Goal: Transaction & Acquisition: Purchase product/service

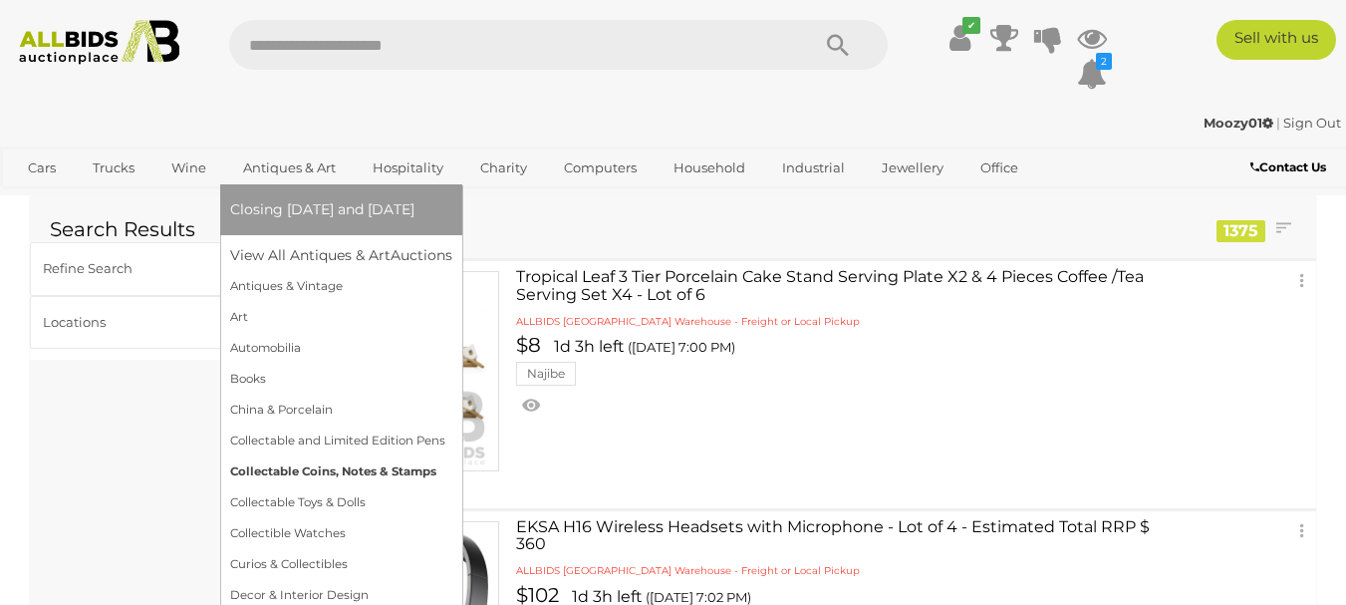
click at [289, 468] on link "Collectable Coins, Notes & Stamps" at bounding box center [341, 471] width 222 height 31
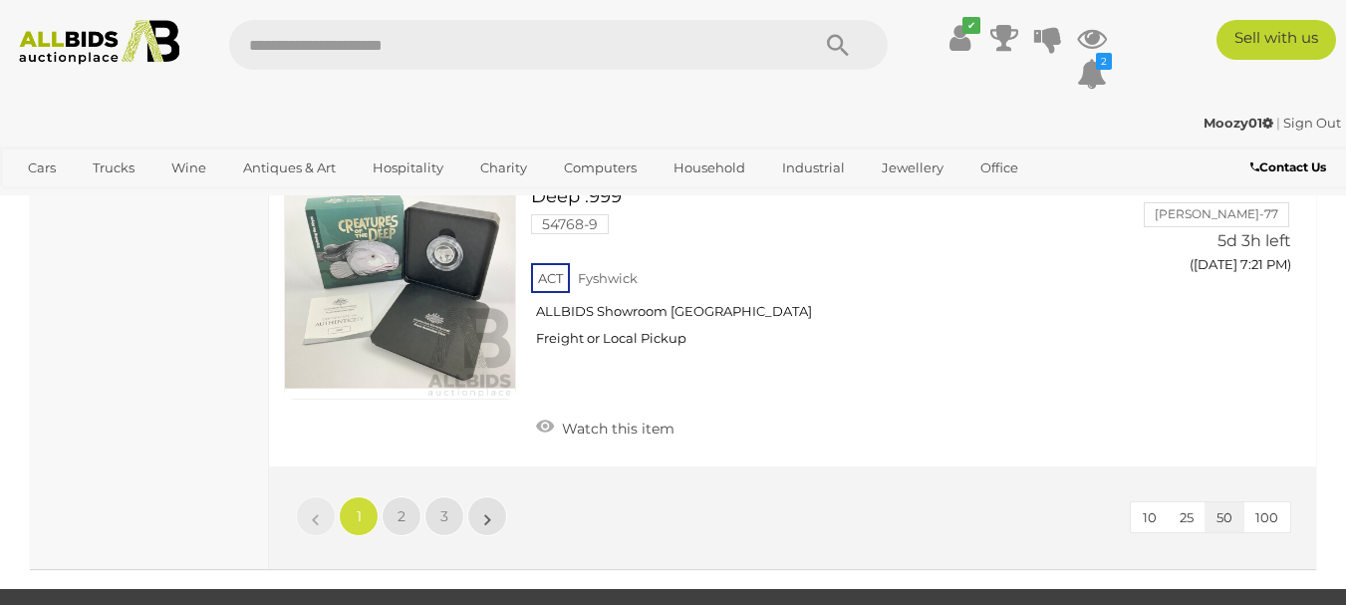
scroll to position [15741, 0]
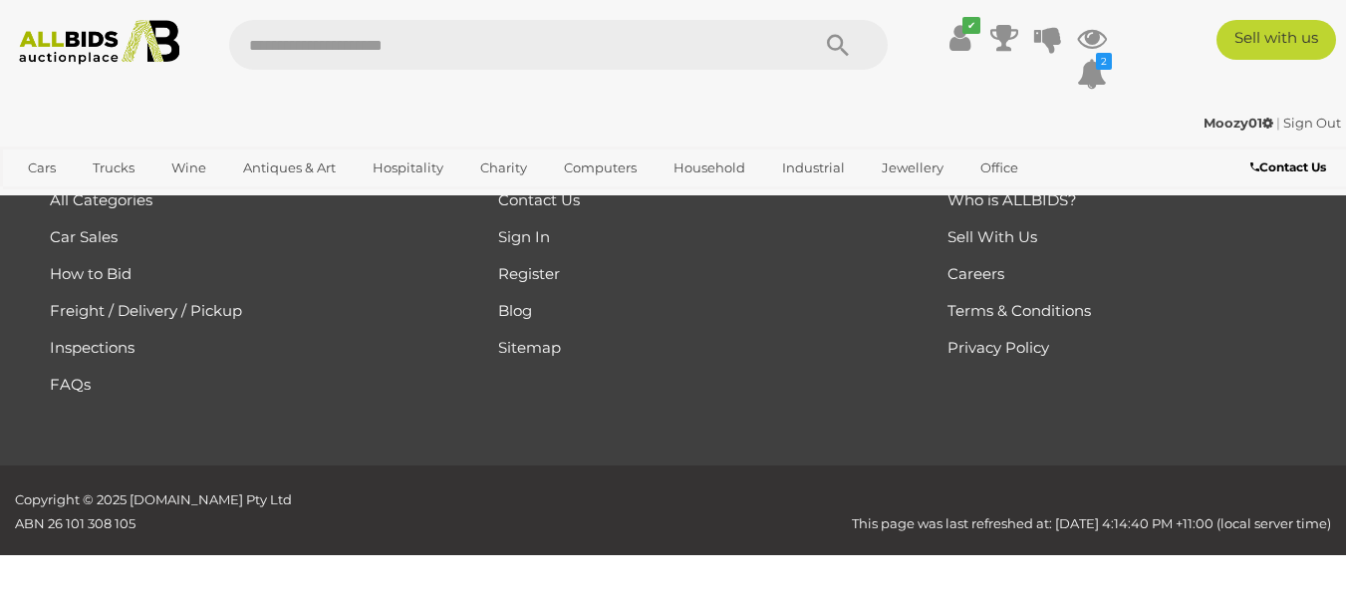
scroll to position [292, 0]
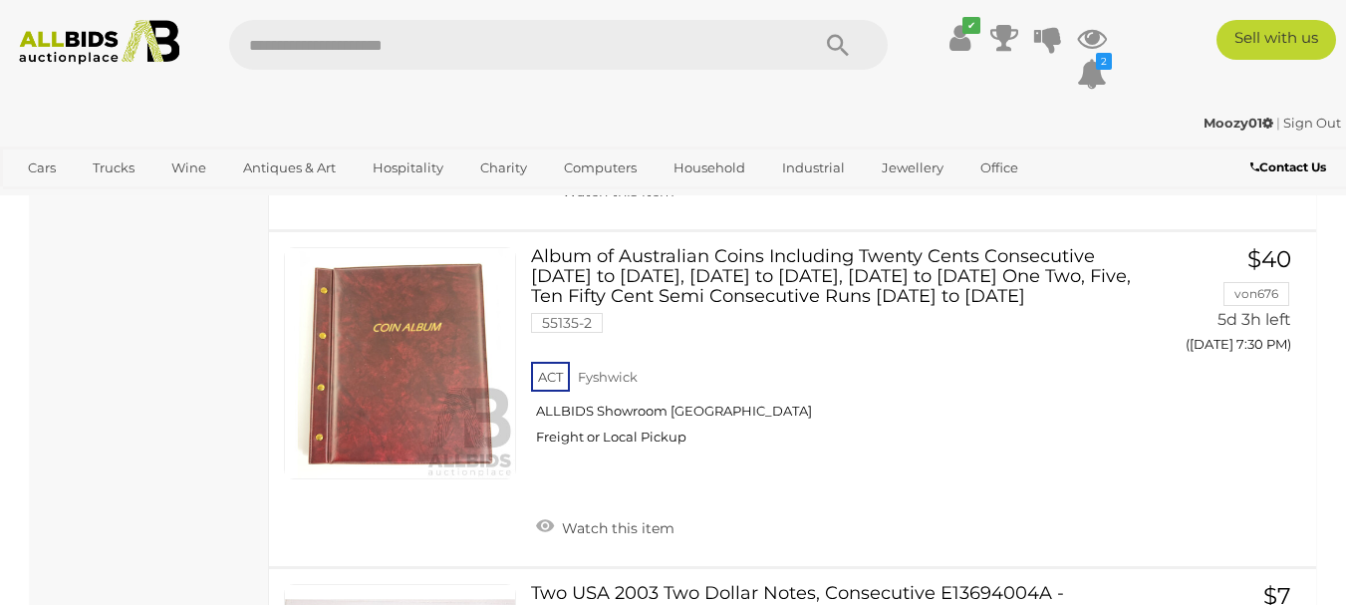
scroll to position [2185, 0]
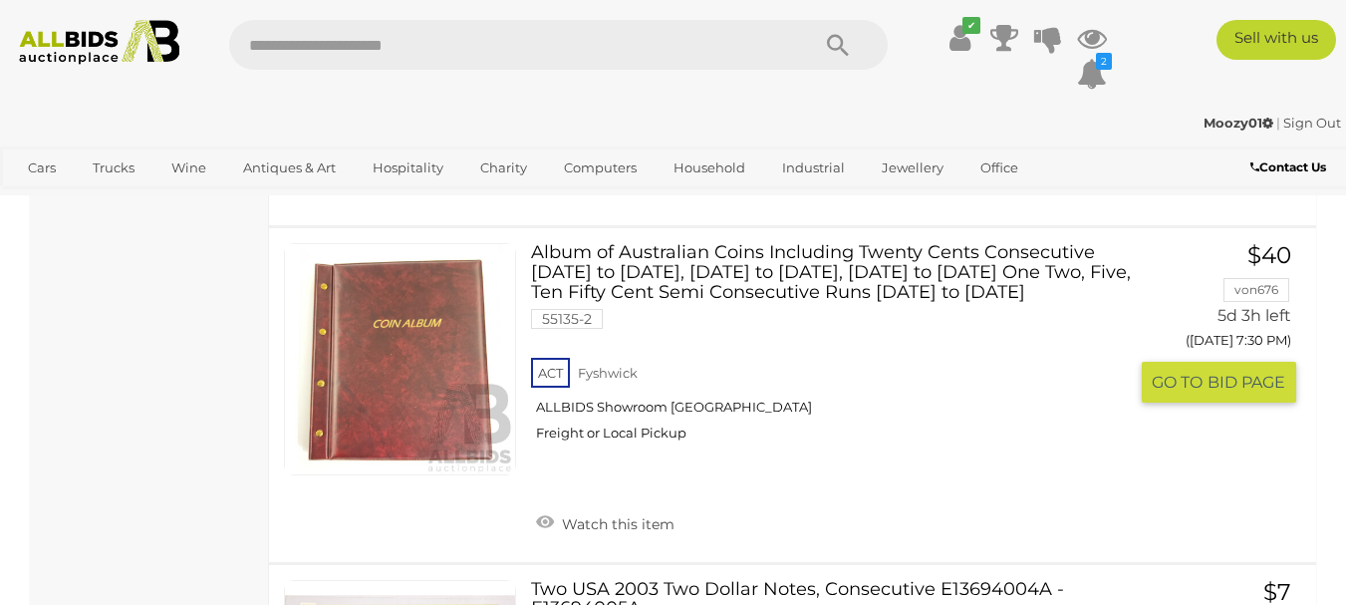
click at [779, 280] on link "Album of Australian Coins Including Twenty Cents Consecutive 1966 to 1982, 1996…" at bounding box center [836, 350] width 581 height 214
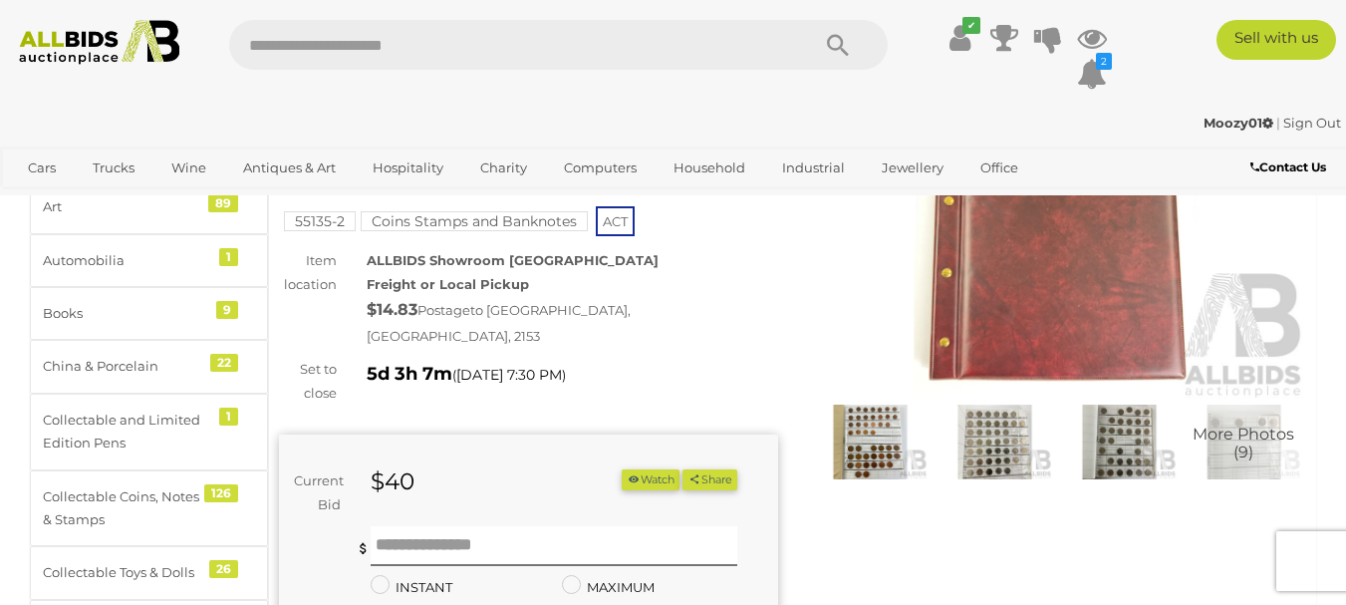
scroll to position [299, 0]
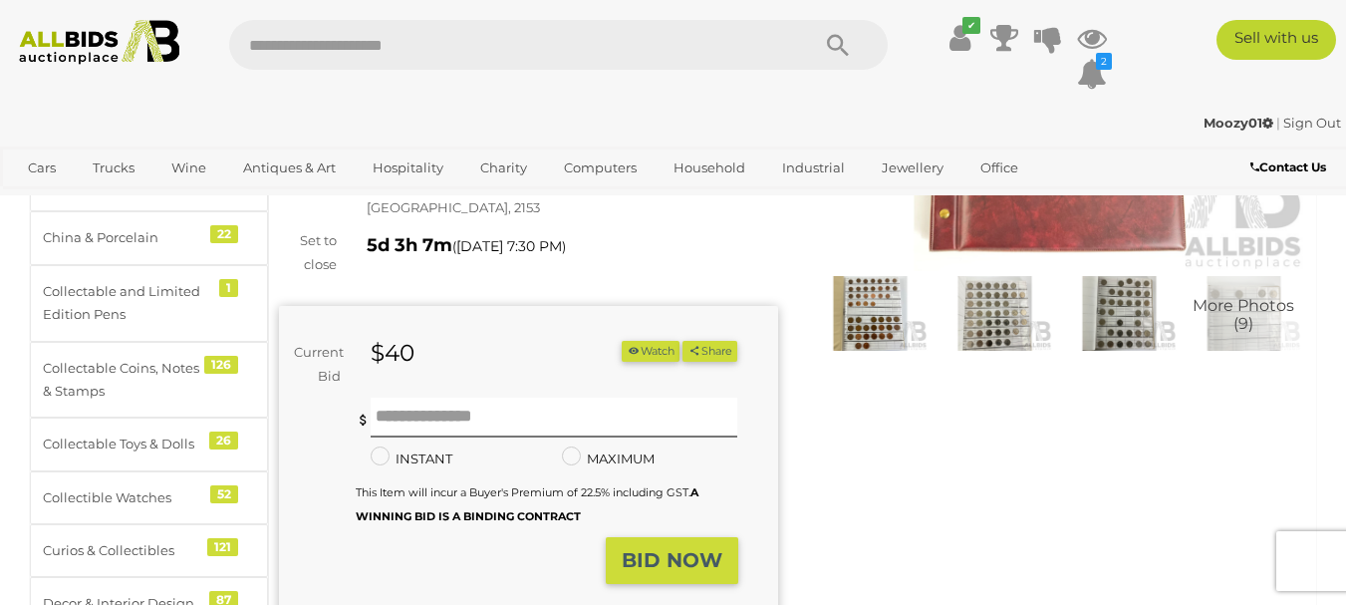
click at [856, 315] on img at bounding box center [870, 313] width 115 height 74
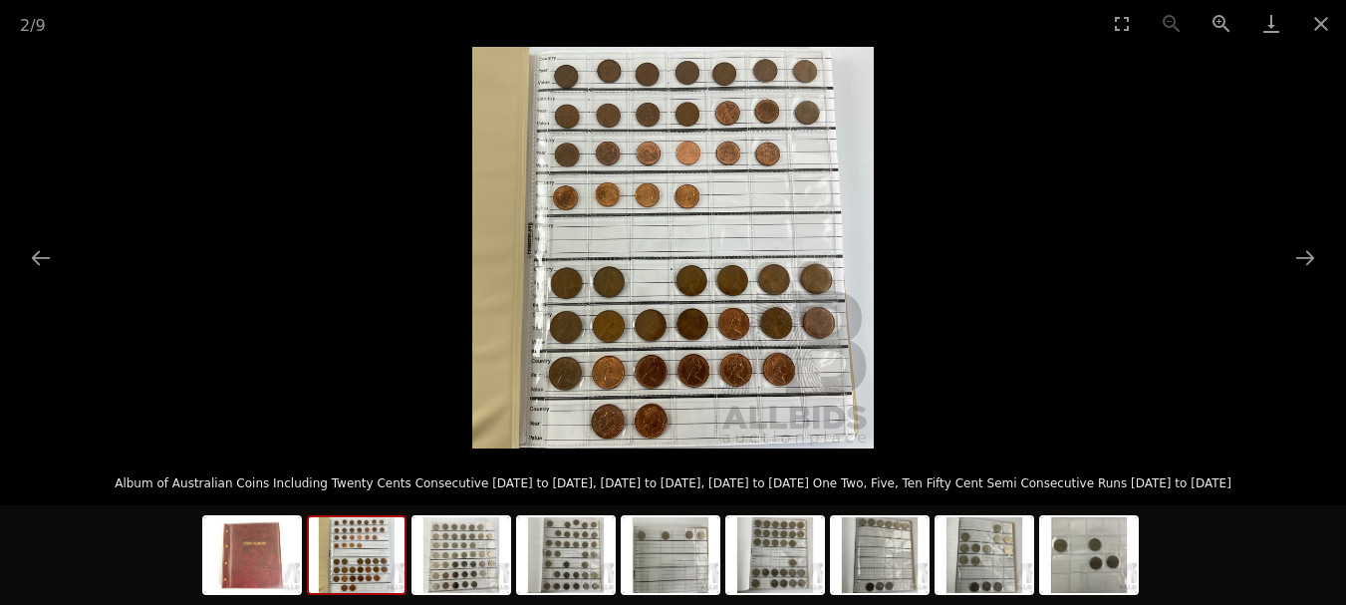
click at [357, 552] on img at bounding box center [357, 555] width 96 height 76
click at [475, 563] on img at bounding box center [461, 555] width 96 height 76
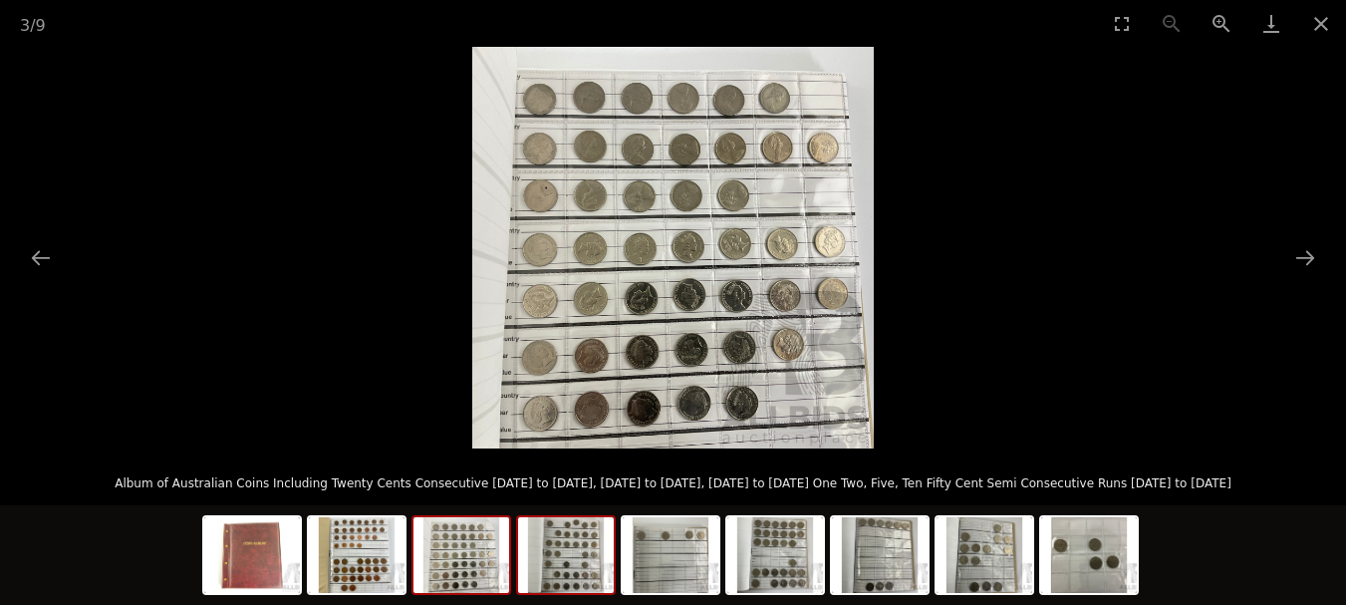
click at [577, 565] on img at bounding box center [566, 555] width 96 height 76
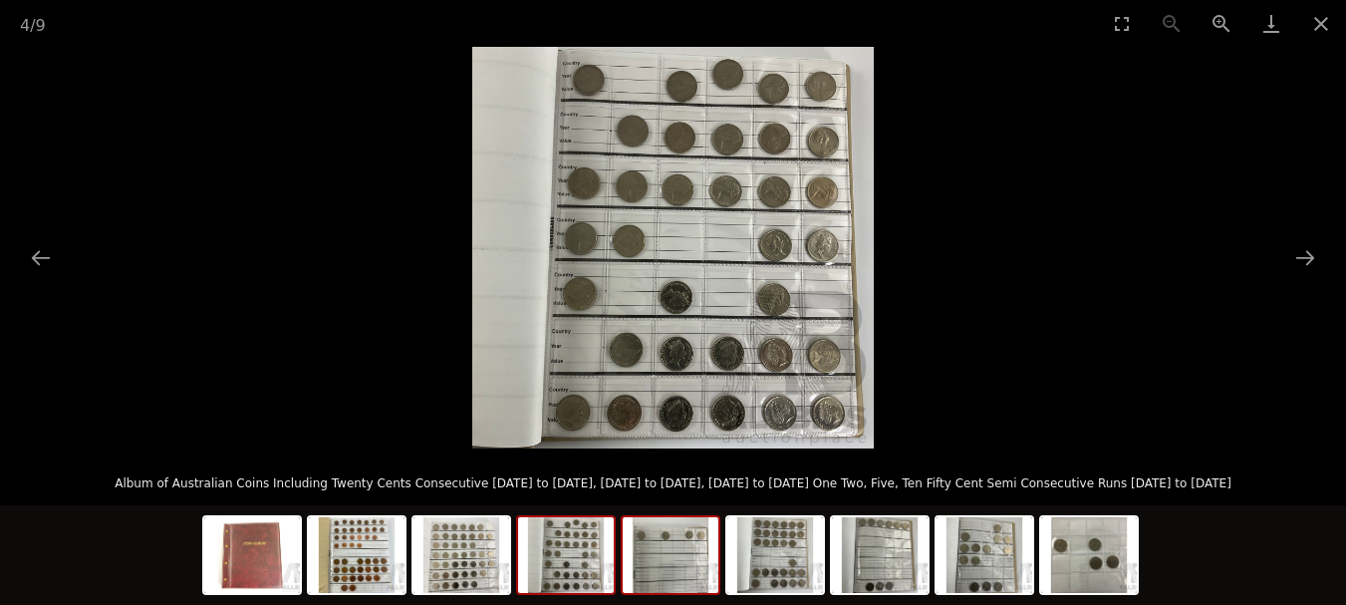
click at [659, 564] on img at bounding box center [671, 555] width 96 height 76
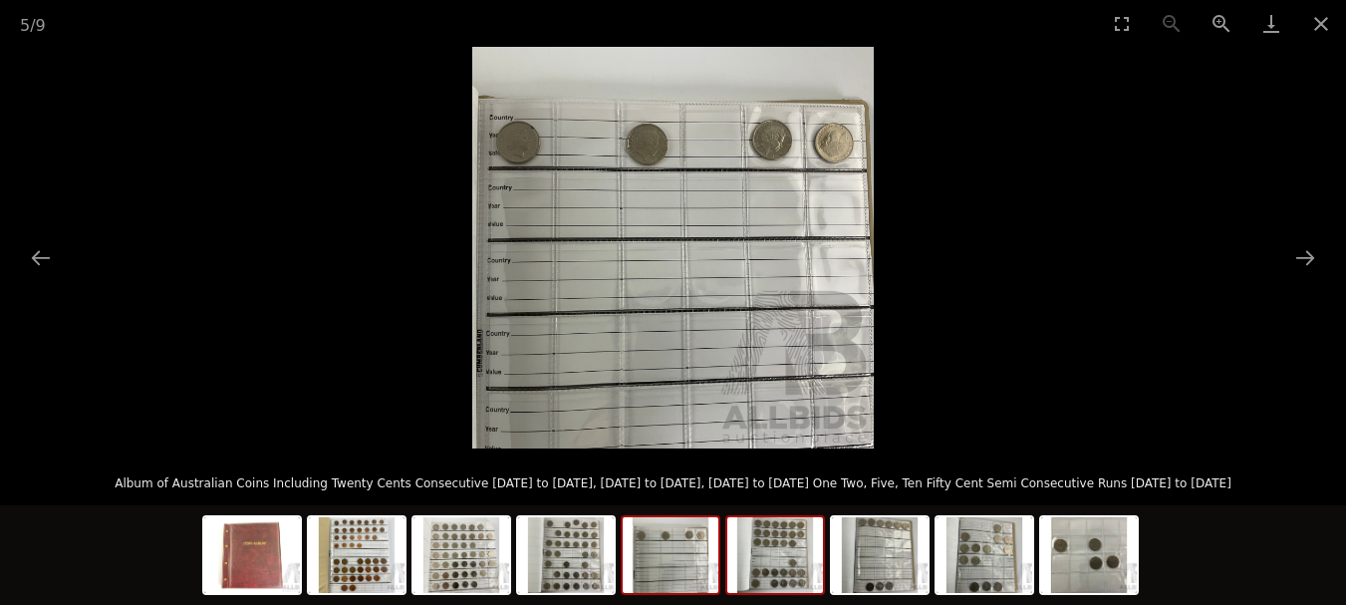
click at [766, 573] on img at bounding box center [775, 555] width 96 height 76
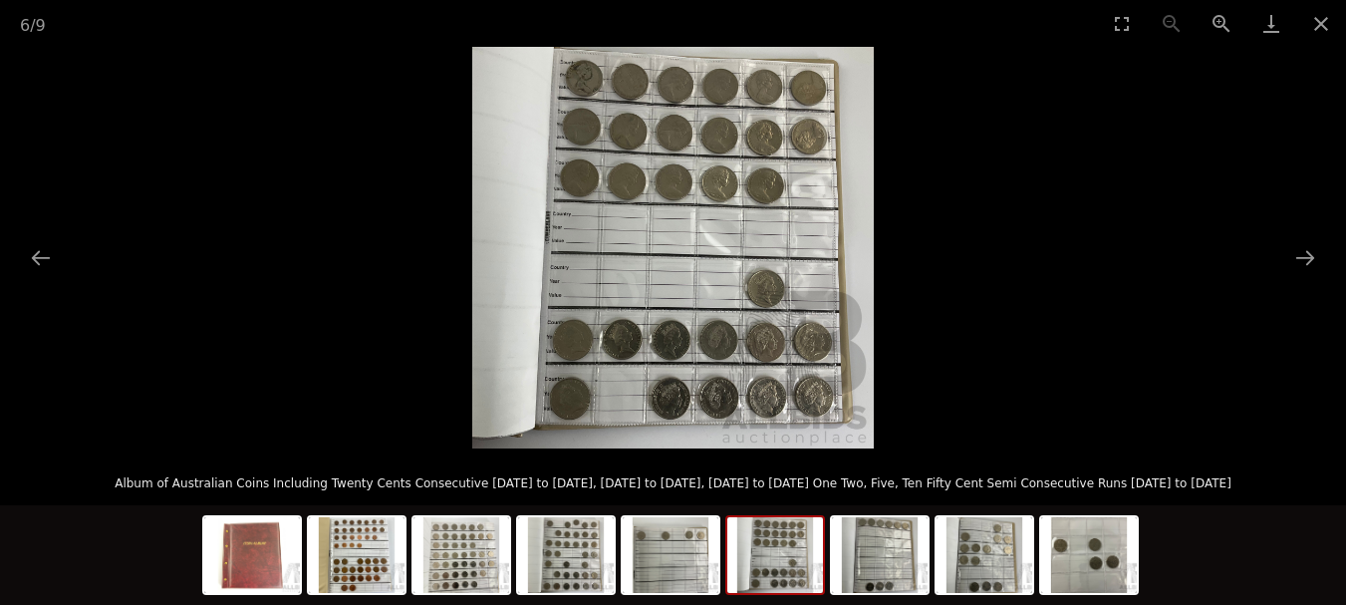
click at [722, 267] on img at bounding box center [672, 247] width 401 height 401
click at [1222, 20] on button "Zoom in" at bounding box center [1222, 23] width 50 height 47
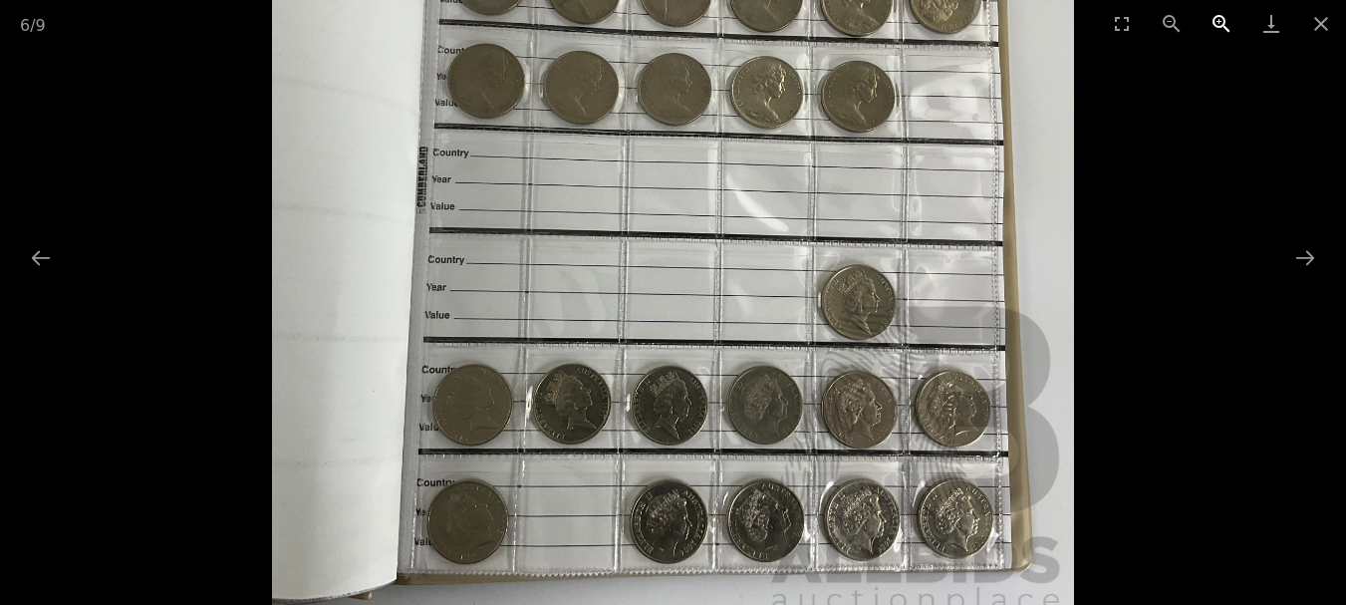
click at [1220, 20] on button "Zoom in" at bounding box center [1222, 23] width 50 height 47
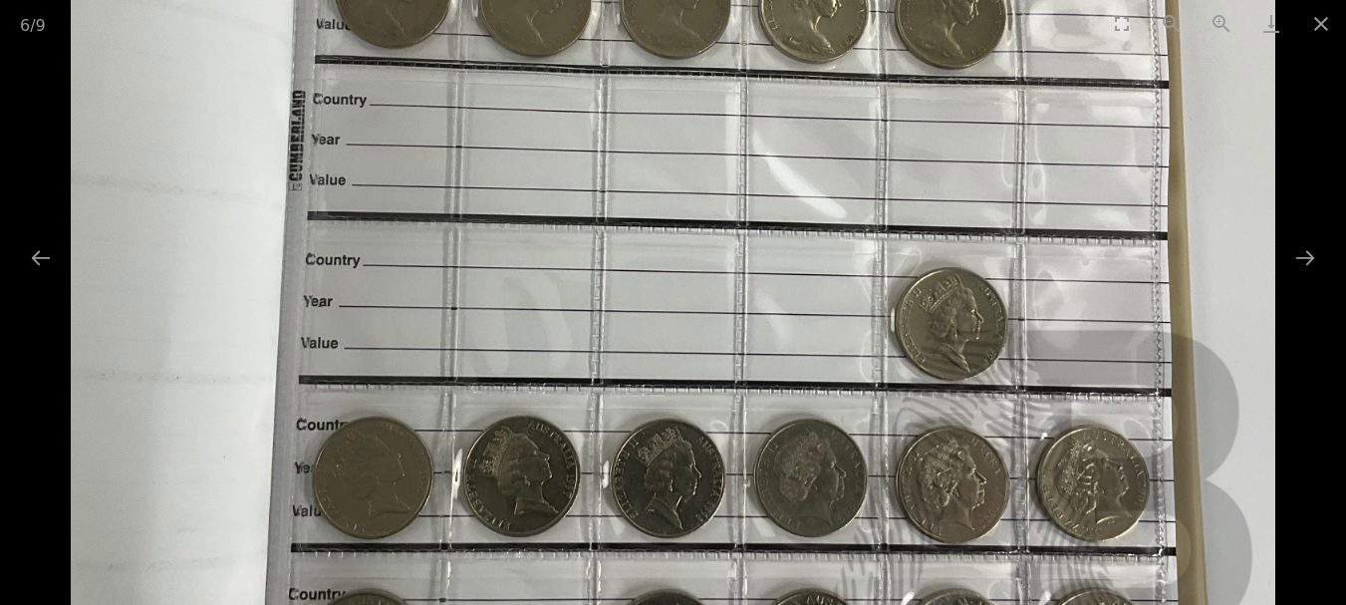
drag, startPoint x: 799, startPoint y: 216, endPoint x: 714, endPoint y: 135, distance: 117.0
click at [719, 148] on img at bounding box center [673, 201] width 1204 height 1204
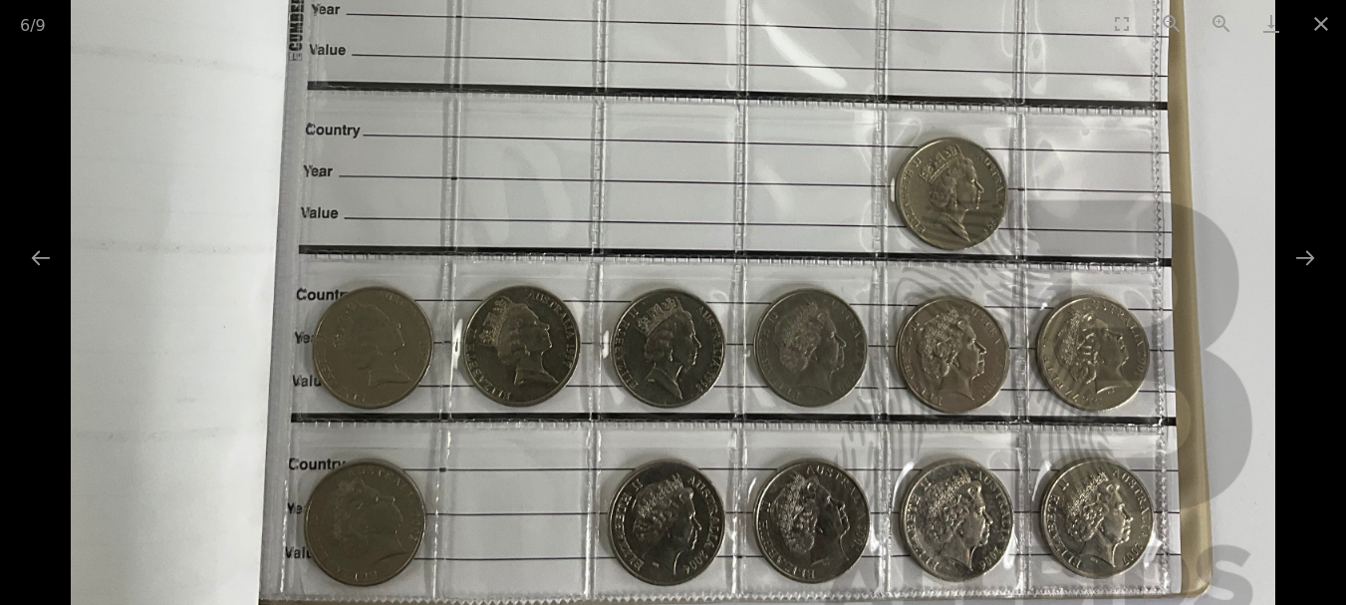
drag, startPoint x: 702, startPoint y: 336, endPoint x: 694, endPoint y: 306, distance: 30.9
click at [694, 307] on img at bounding box center [673, 70] width 1204 height 1204
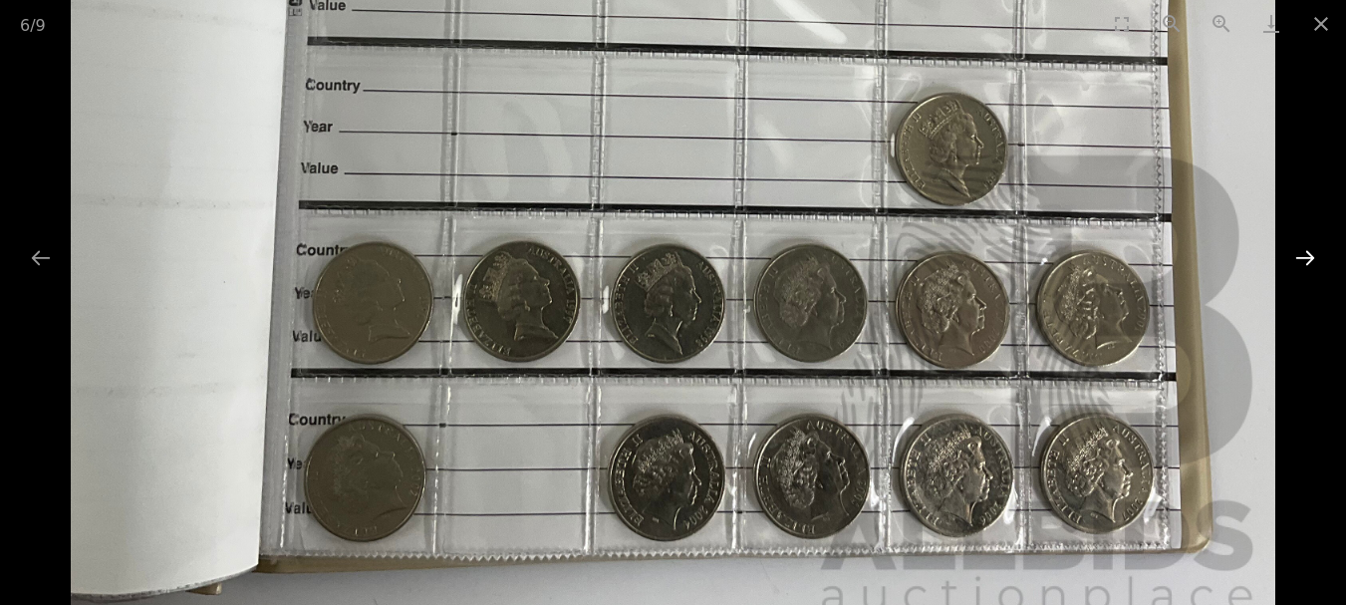
click at [1302, 256] on button "Next slide" at bounding box center [1305, 257] width 42 height 39
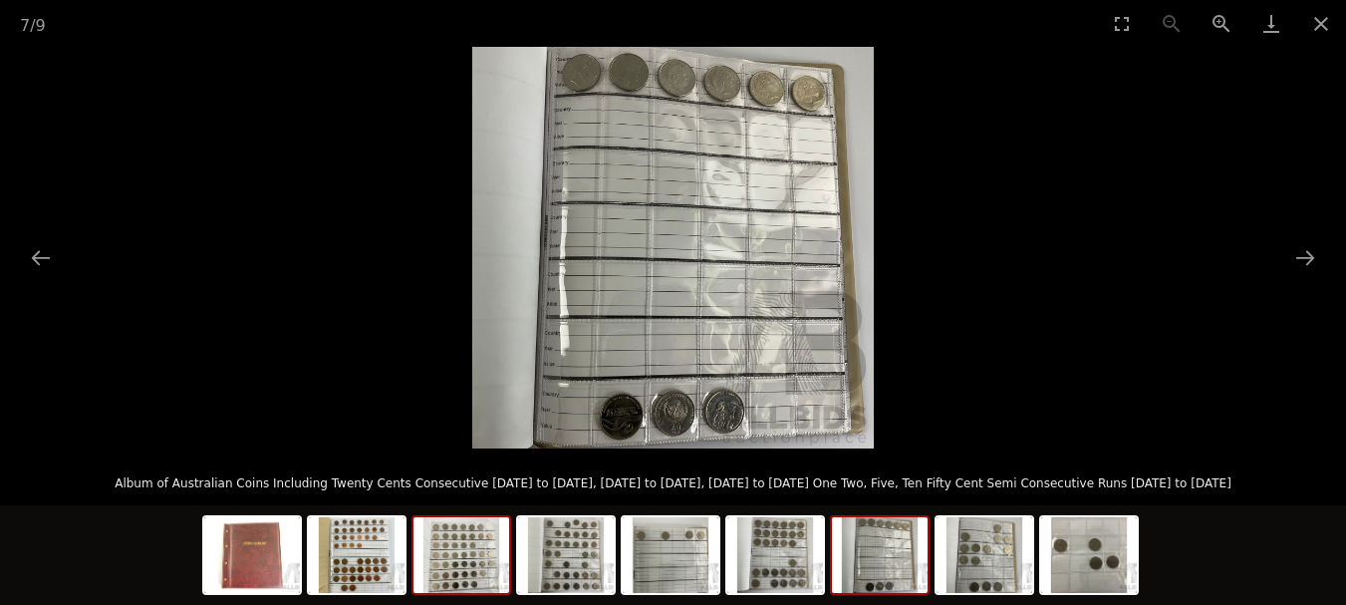
click at [470, 579] on img at bounding box center [461, 555] width 96 height 76
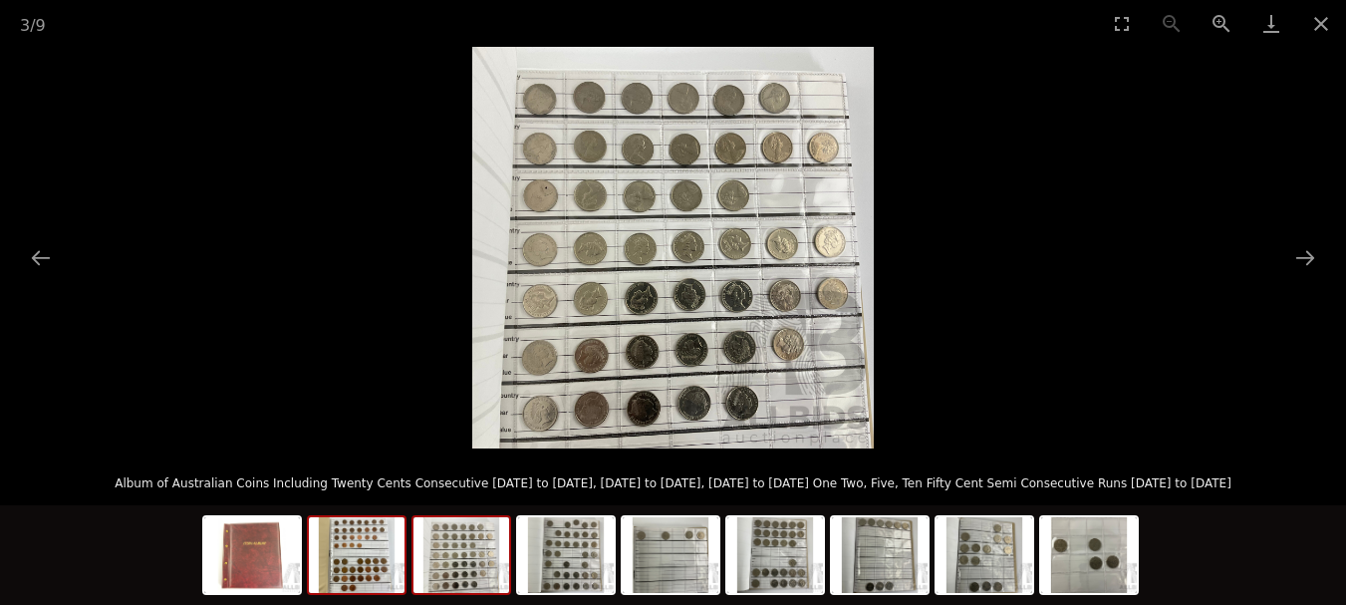
click at [389, 574] on img at bounding box center [357, 555] width 96 height 76
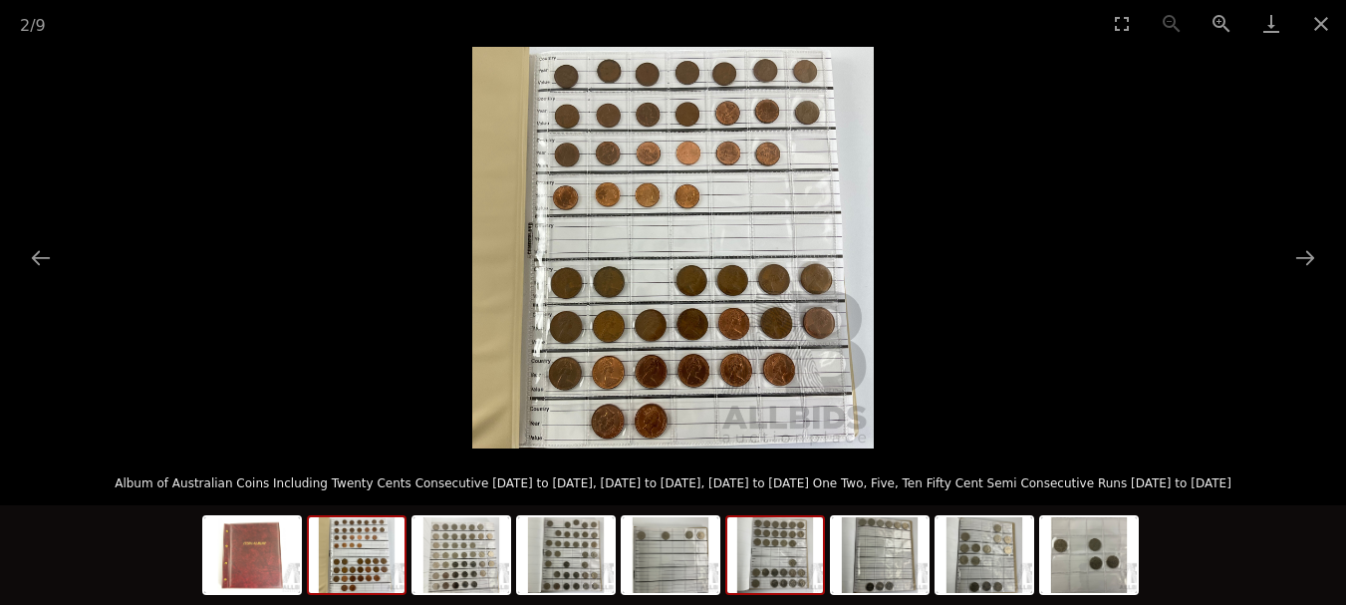
scroll to position [299, 0]
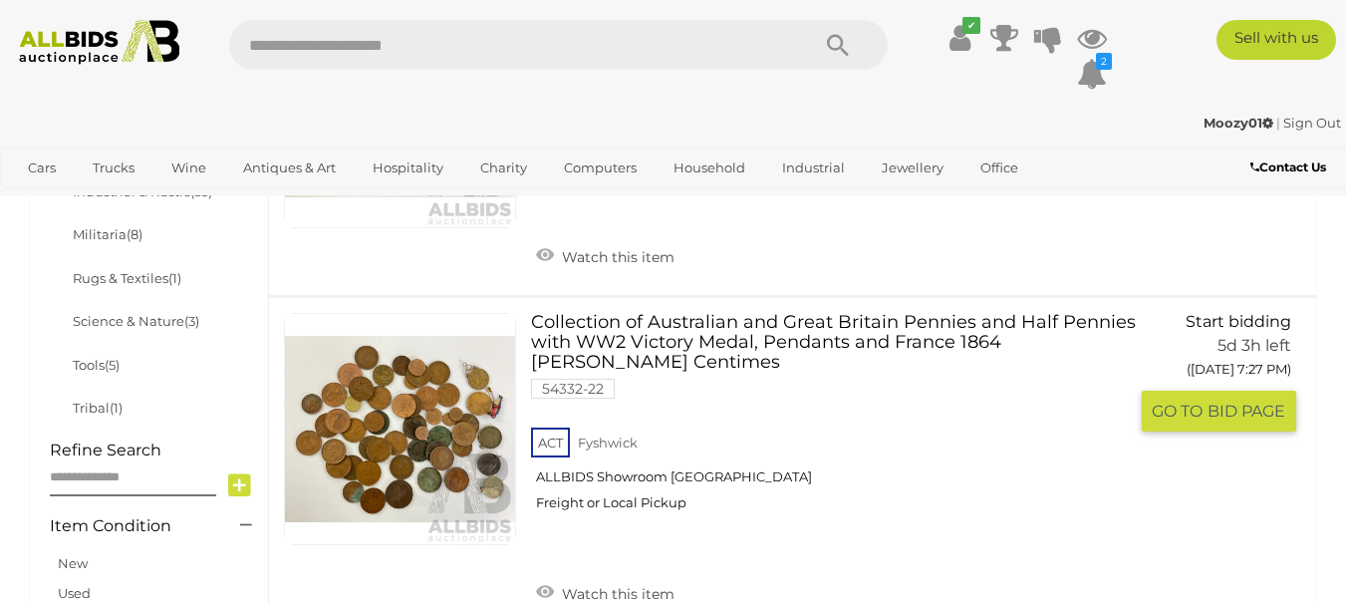
scroll to position [1082, 0]
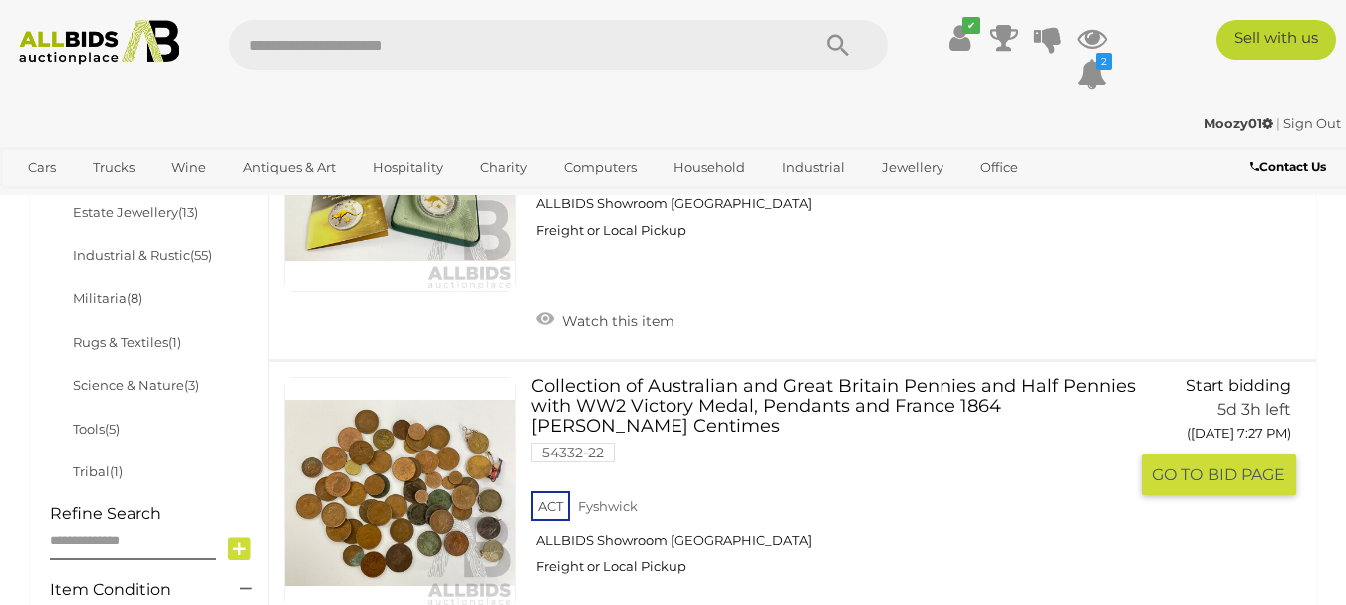
click at [683, 401] on link "Collection of Australian and Great Britain Pennies and Half Pennies with WW2 Vi…" at bounding box center [836, 484] width 581 height 214
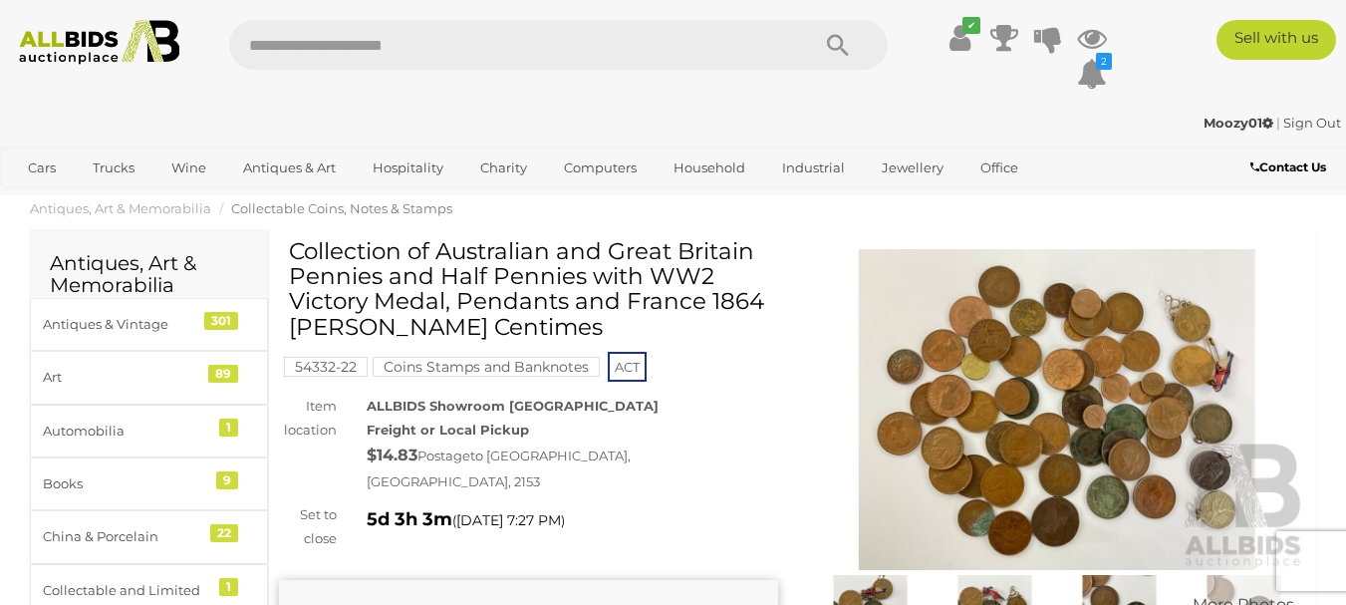
click at [1059, 427] on img at bounding box center [1057, 410] width 499 height 322
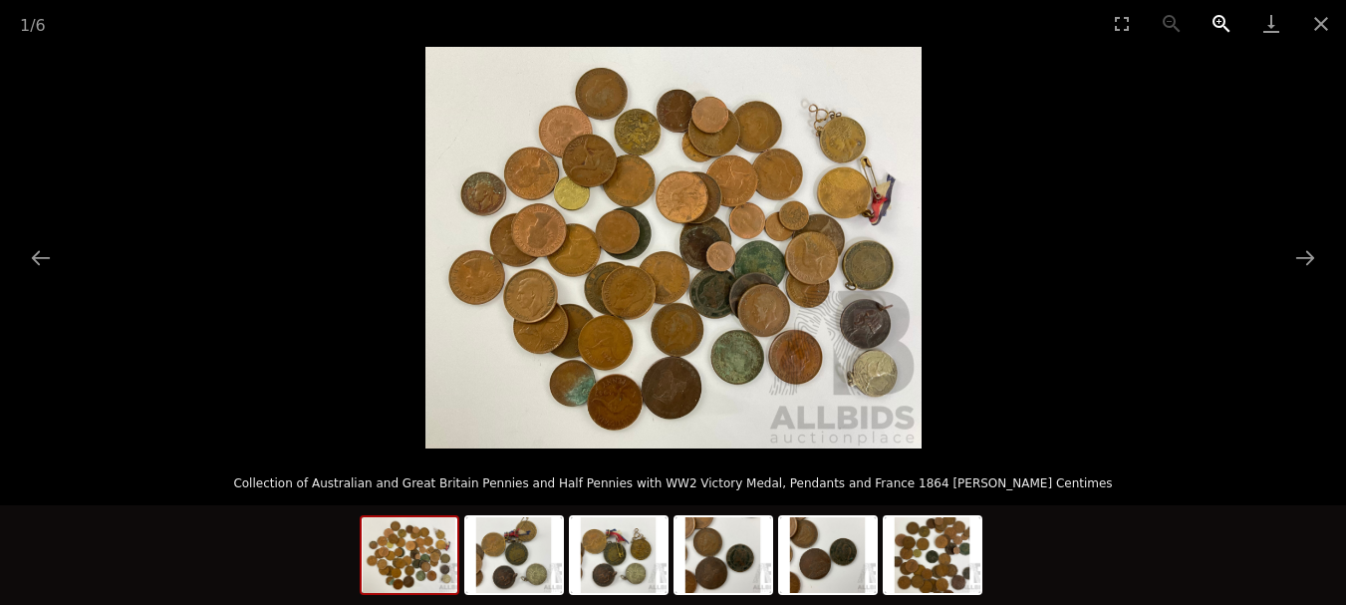
click at [1217, 20] on button "Zoom in" at bounding box center [1222, 23] width 50 height 47
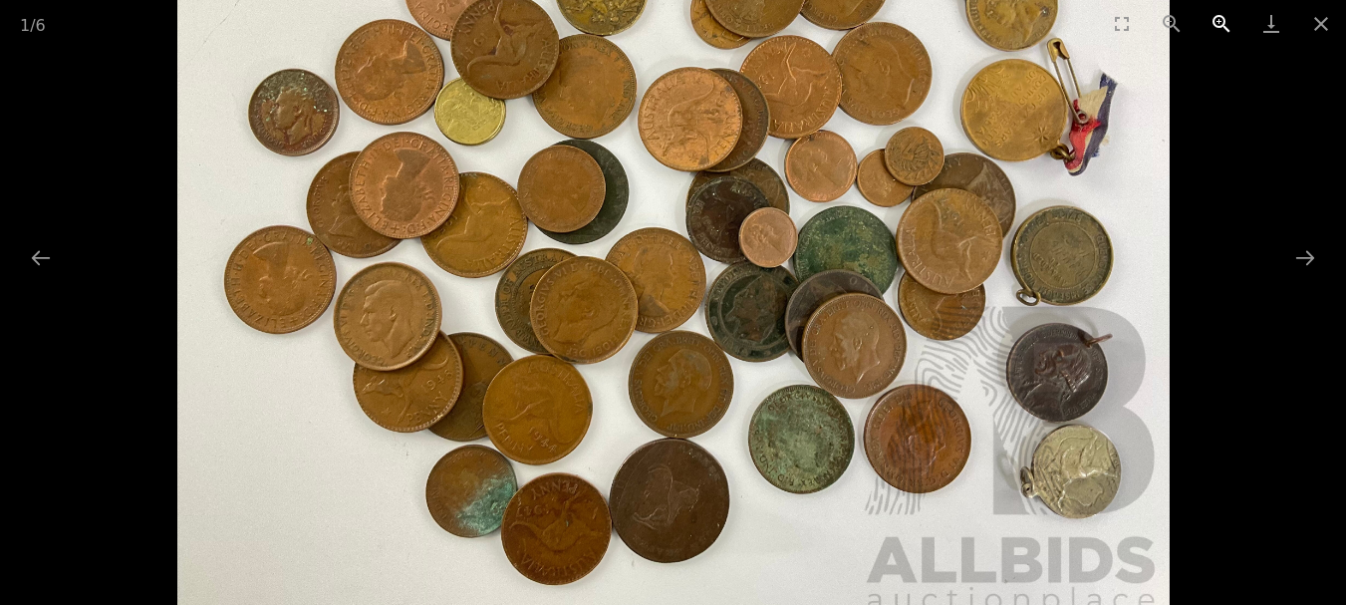
click at [1217, 20] on button "Zoom in" at bounding box center [1222, 23] width 50 height 47
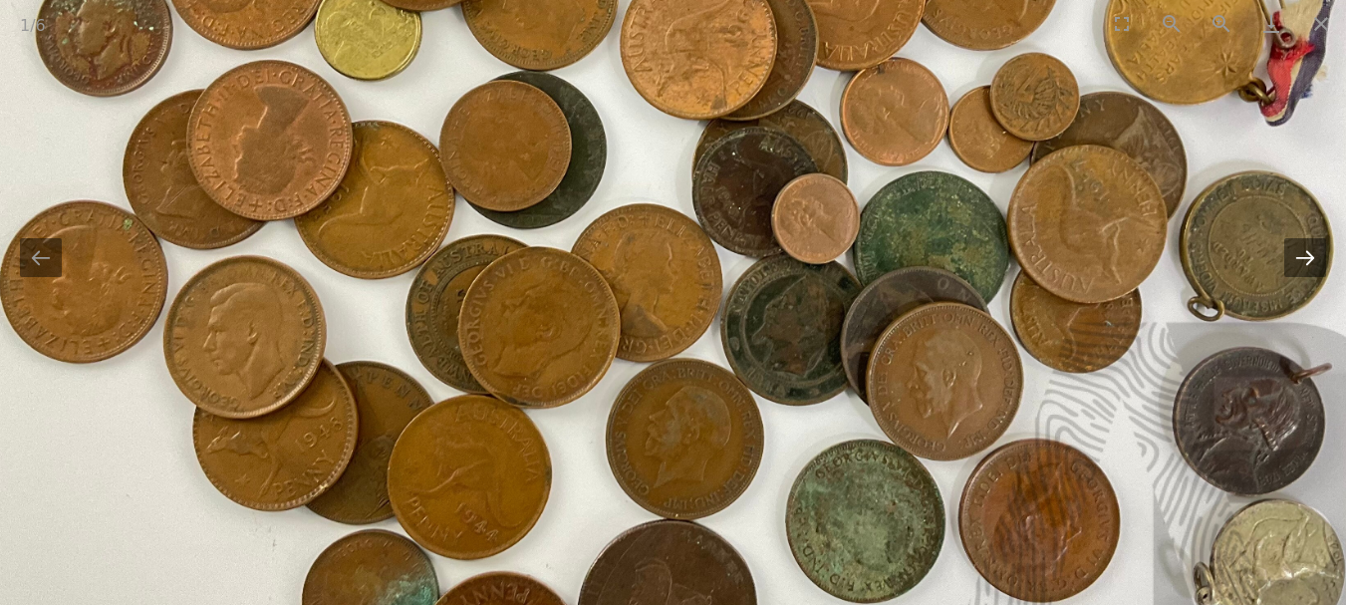
click at [1304, 258] on button "Next slide" at bounding box center [1305, 257] width 42 height 39
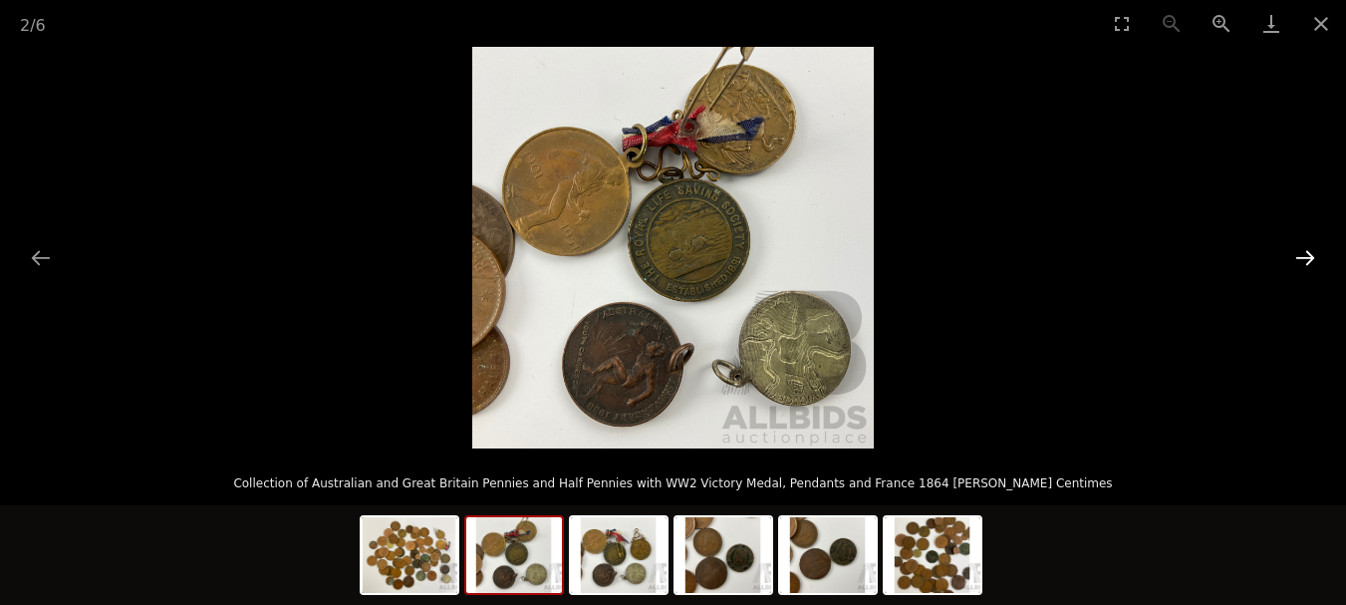
click at [1304, 258] on button "Next slide" at bounding box center [1305, 257] width 42 height 39
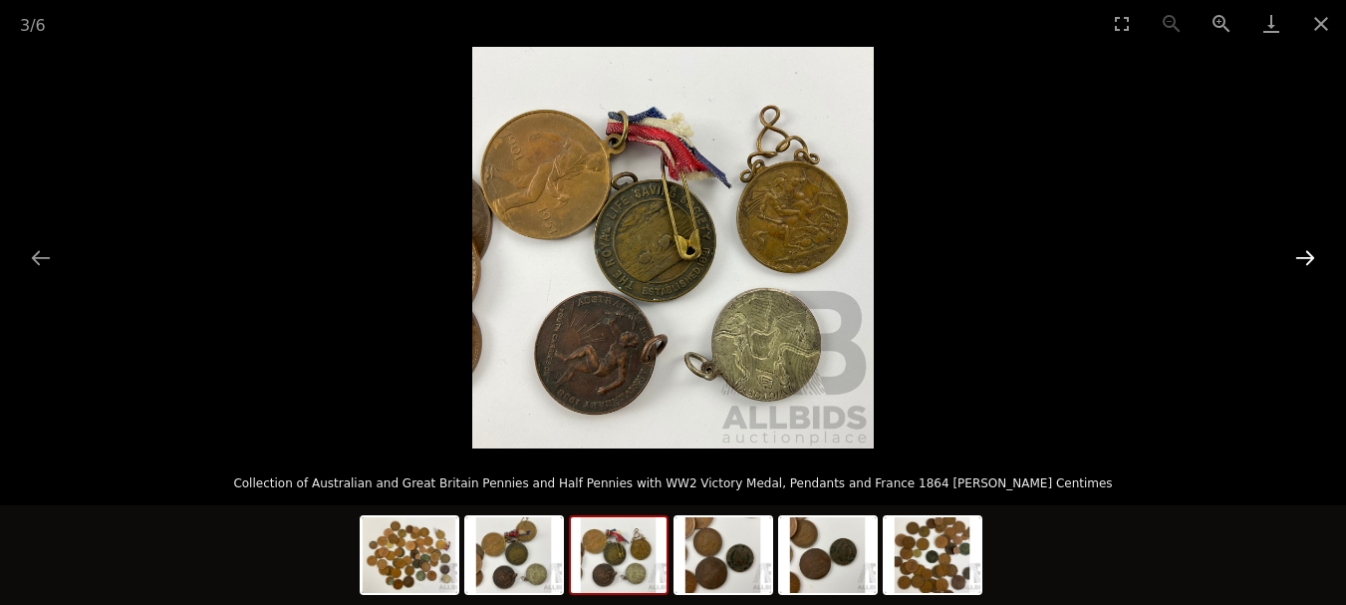
click at [1304, 257] on button "Next slide" at bounding box center [1305, 257] width 42 height 39
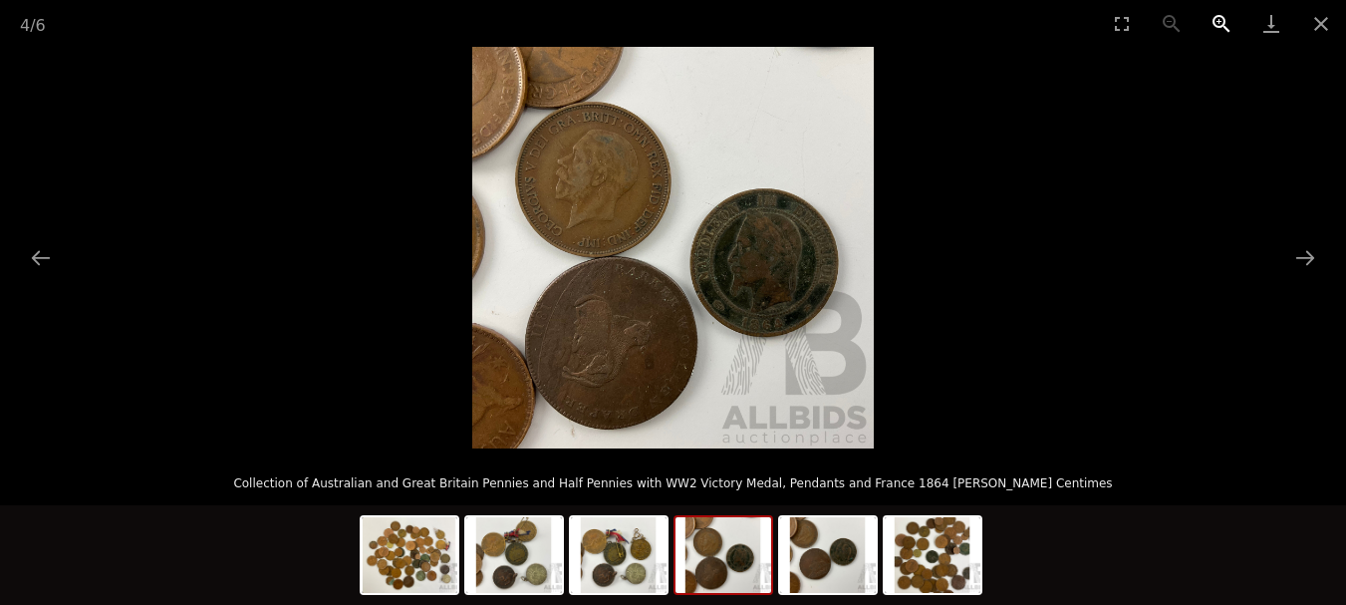
click at [1216, 20] on button "Zoom in" at bounding box center [1222, 23] width 50 height 47
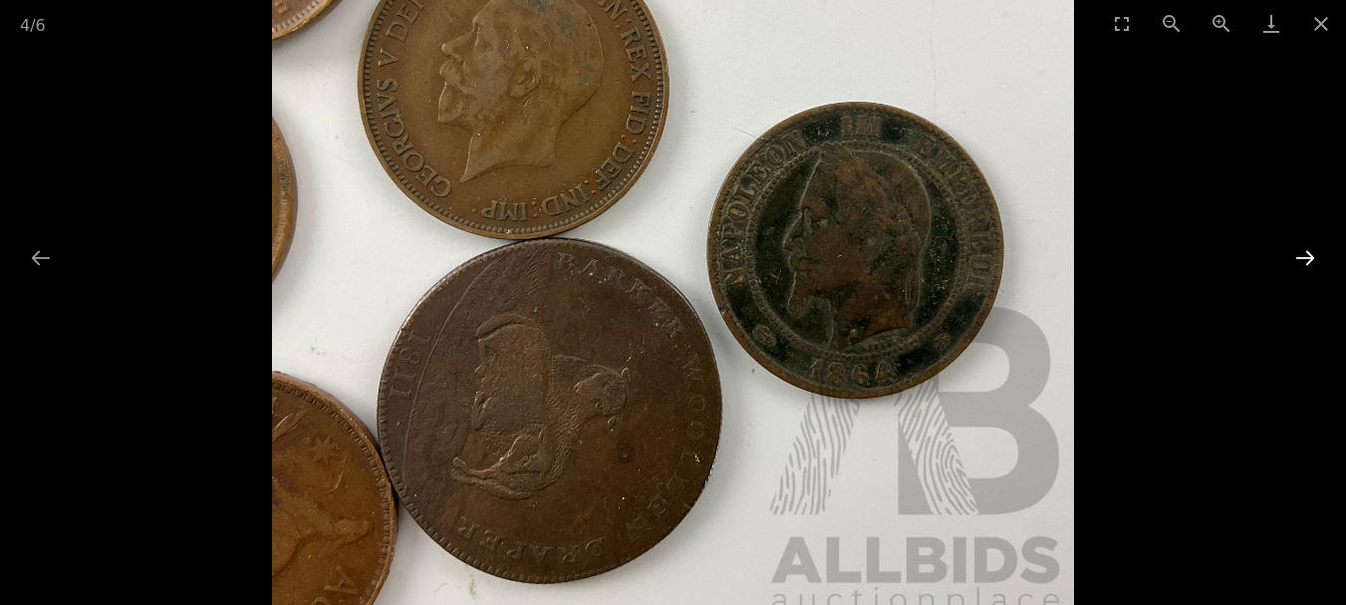
click at [1308, 256] on button "Next slide" at bounding box center [1305, 257] width 42 height 39
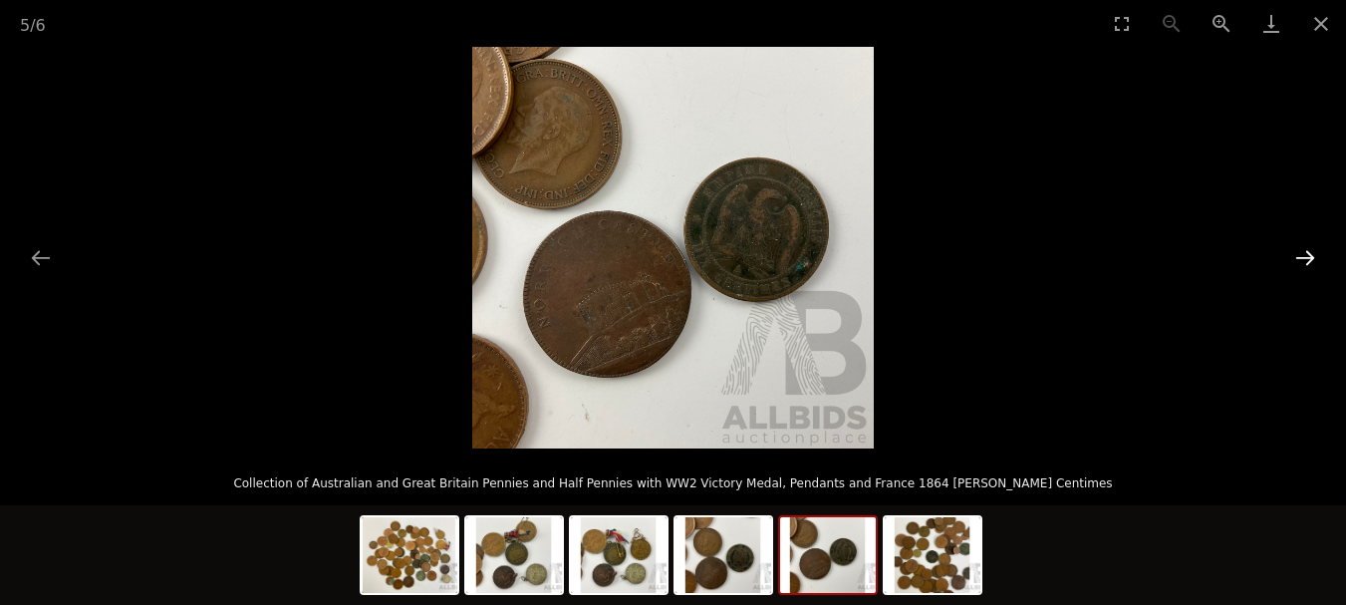
click at [1307, 256] on button "Next slide" at bounding box center [1305, 257] width 42 height 39
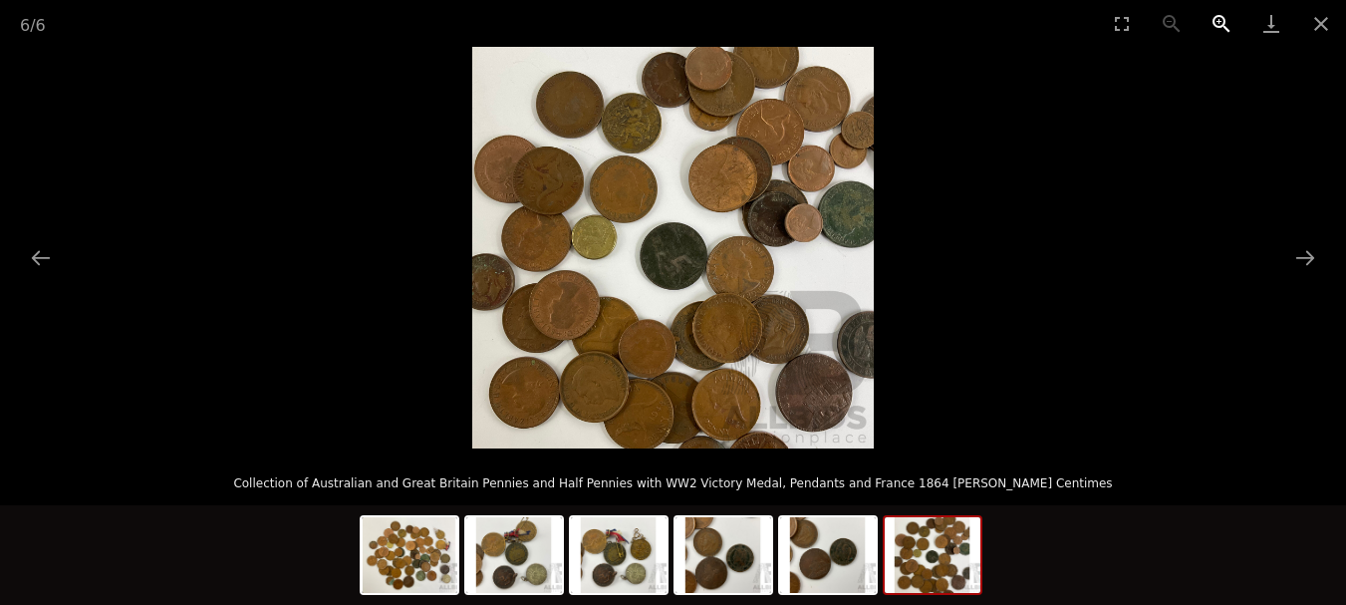
click at [1213, 19] on button "Zoom in" at bounding box center [1222, 23] width 50 height 47
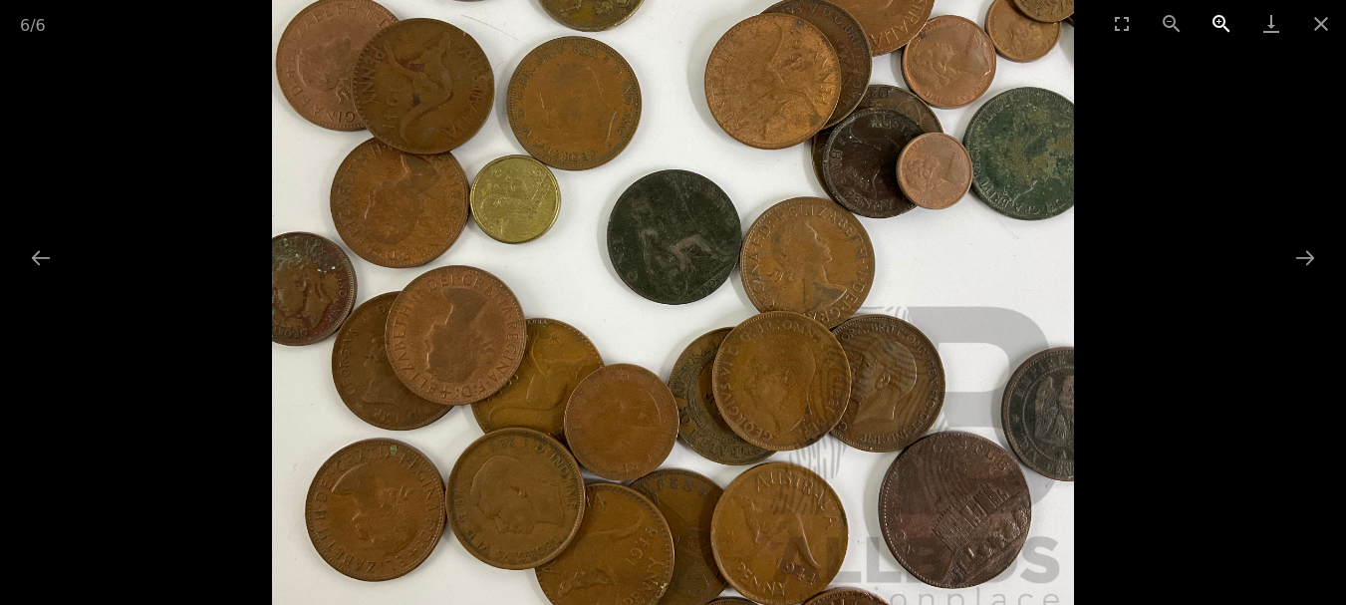
click at [1213, 19] on button "Zoom in" at bounding box center [1222, 23] width 50 height 47
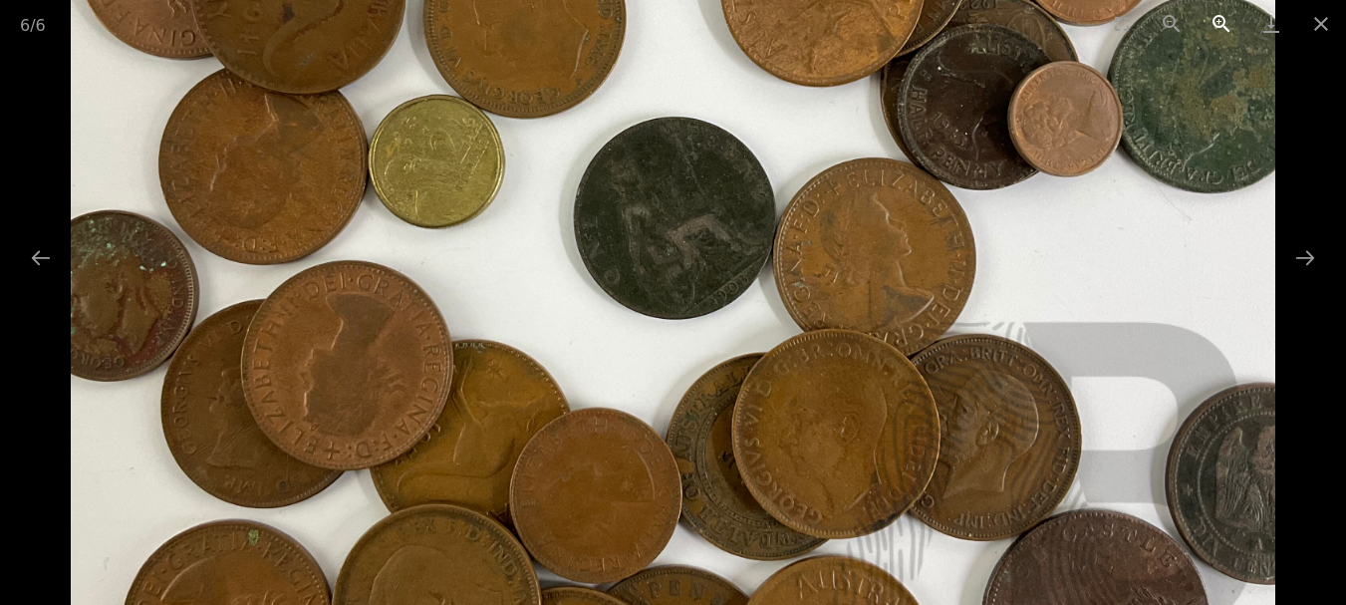
click at [1213, 19] on button "Zoom in" at bounding box center [1222, 23] width 50 height 47
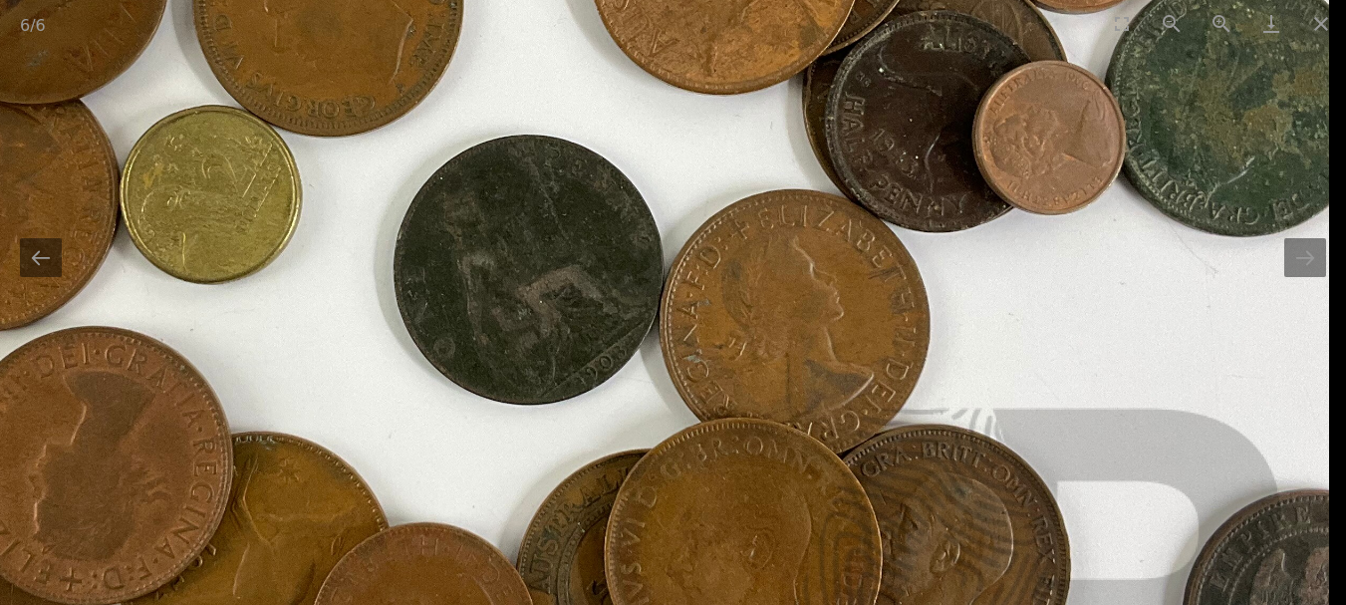
drag, startPoint x: 696, startPoint y: 333, endPoint x: 461, endPoint y: 542, distance: 314.7
click at [463, 542] on img at bounding box center [526, 236] width 1606 height 1606
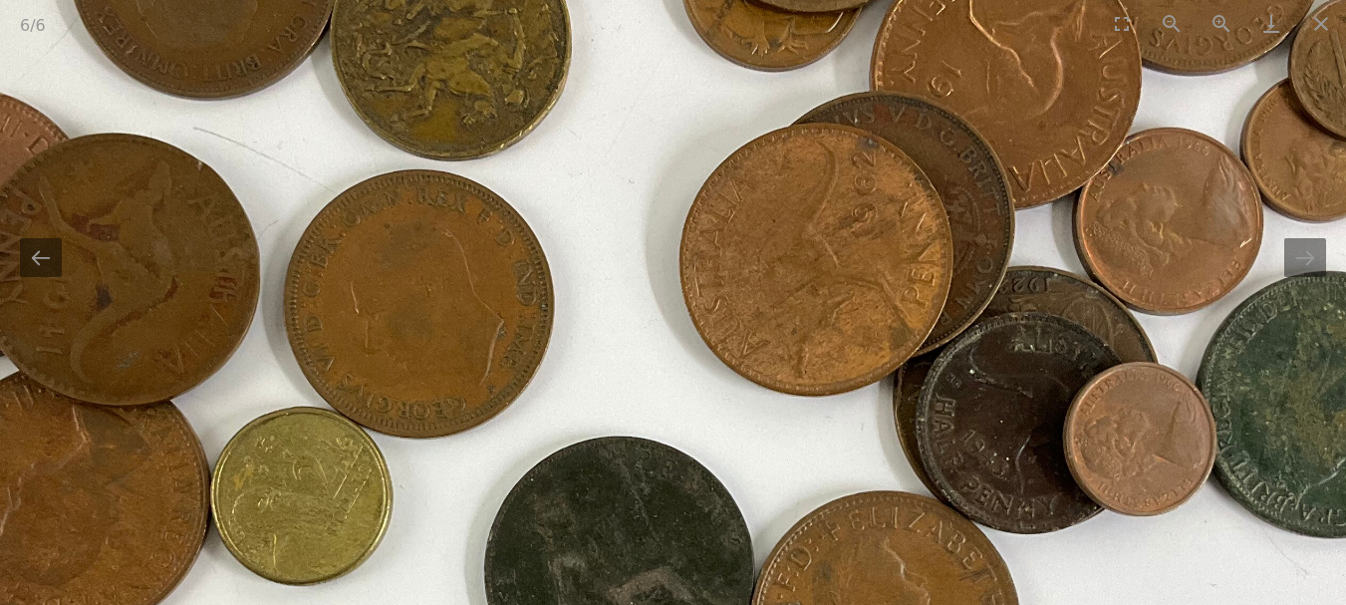
drag, startPoint x: 951, startPoint y: 324, endPoint x: 1013, endPoint y: 571, distance: 254.7
click at [1013, 570] on img at bounding box center [617, 537] width 1606 height 1606
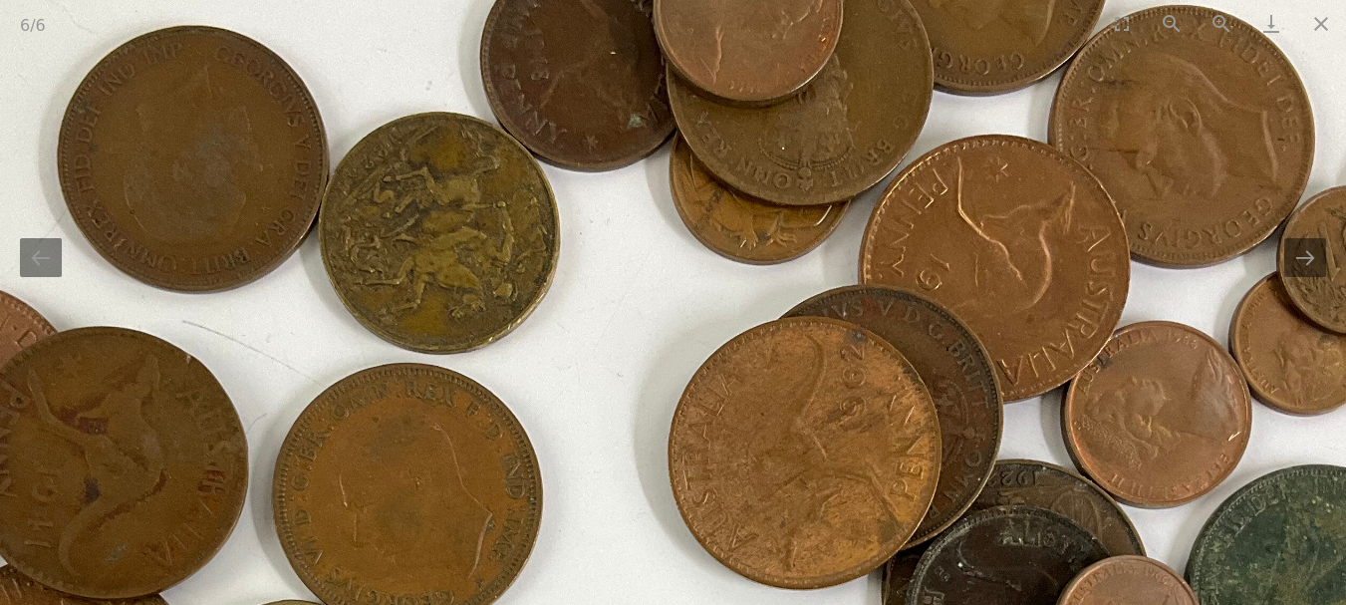
drag, startPoint x: 1054, startPoint y: 270, endPoint x: 1054, endPoint y: 486, distance: 216.2
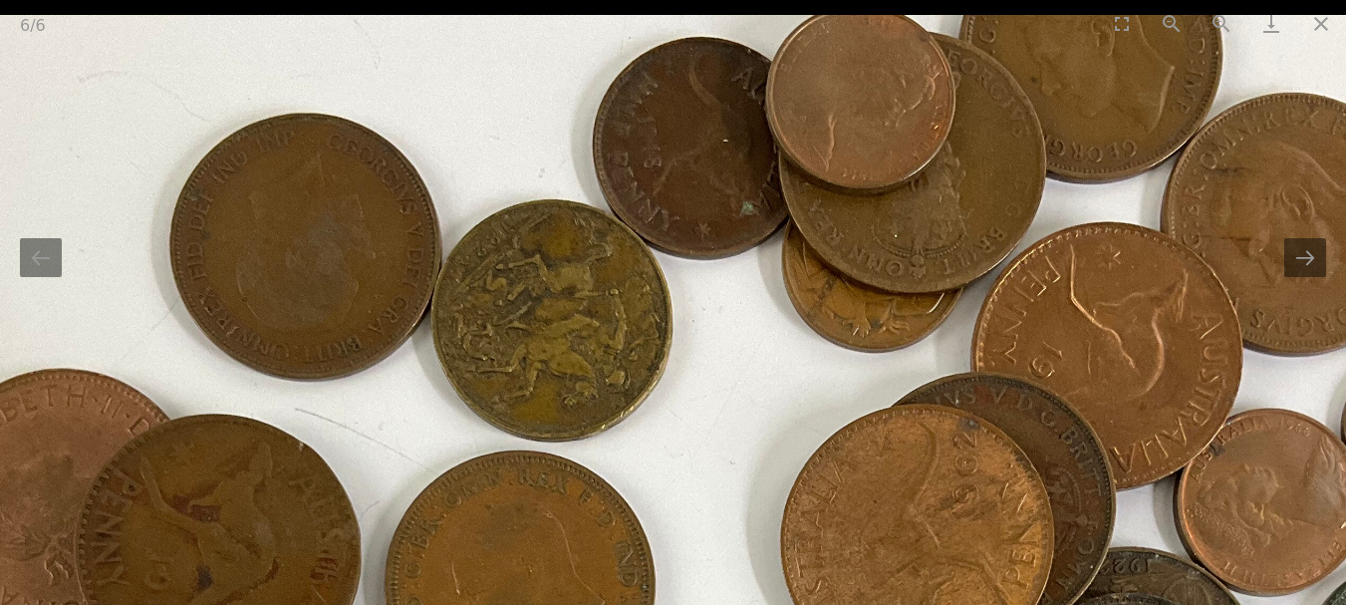
drag, startPoint x: 1034, startPoint y: 237, endPoint x: 1151, endPoint y: 286, distance: 126.4
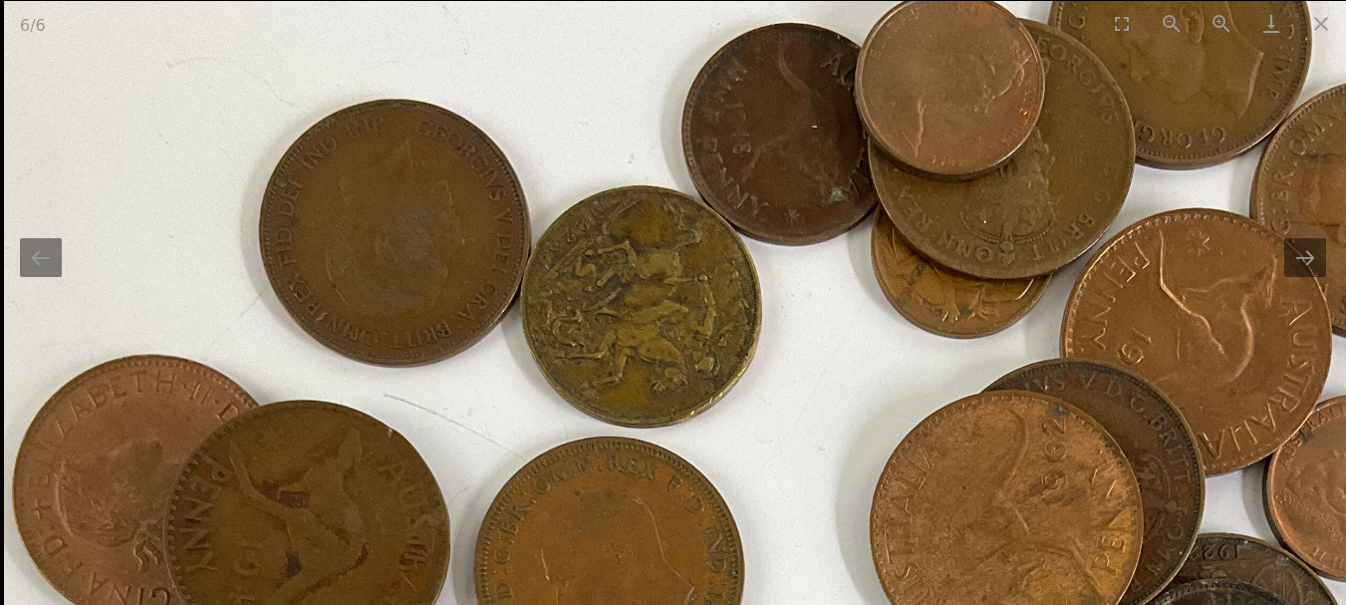
drag, startPoint x: 657, startPoint y: 260, endPoint x: 750, endPoint y: 268, distance: 94.0
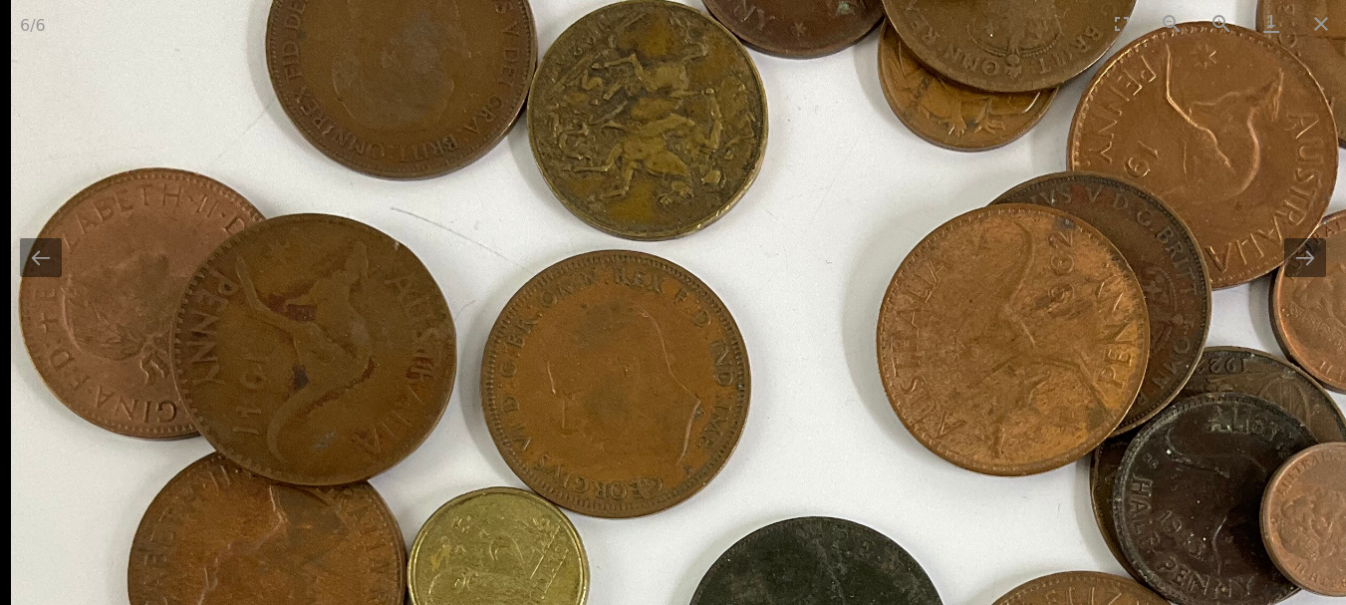
drag, startPoint x: 611, startPoint y: 362, endPoint x: 675, endPoint y: 172, distance: 200.1
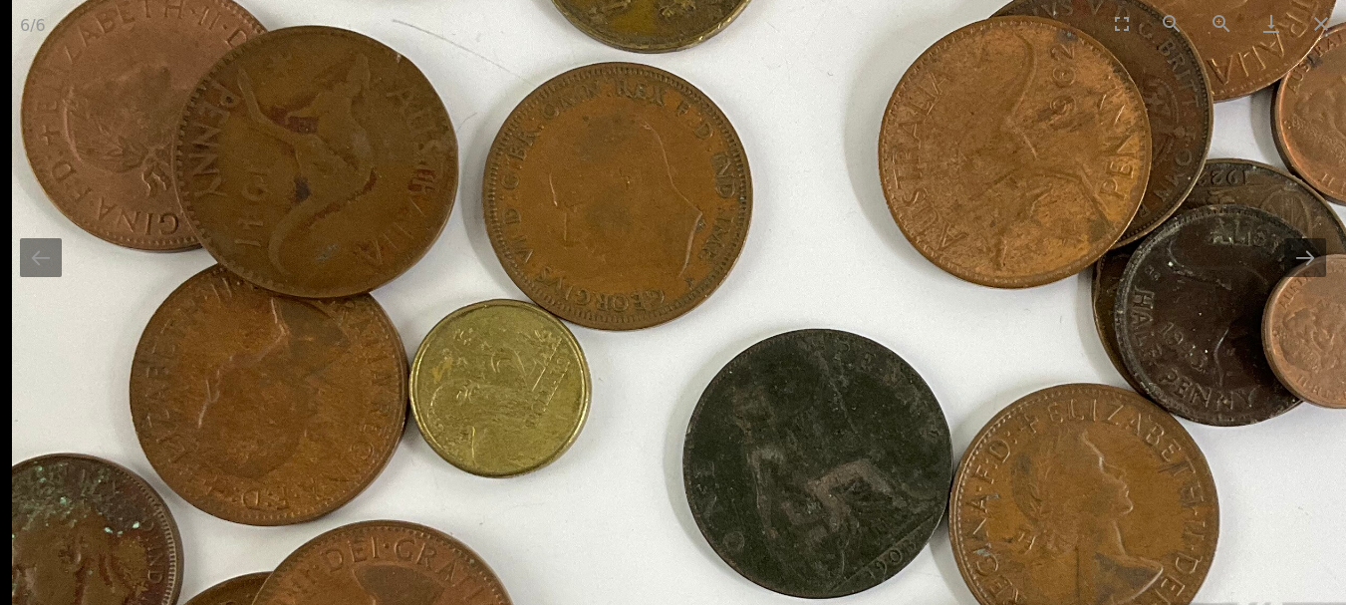
drag, startPoint x: 366, startPoint y: 361, endPoint x: 437, endPoint y: 207, distance: 169.4
click at [442, 172] on img at bounding box center [815, 430] width 1606 height 1606
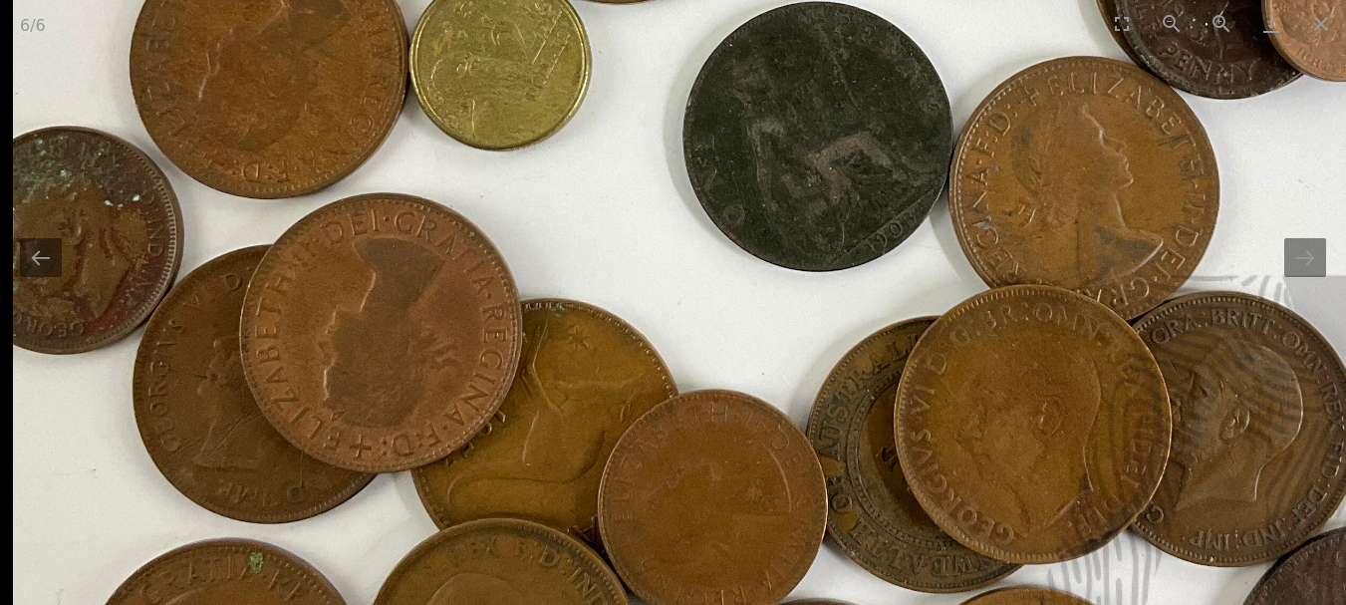
drag, startPoint x: 383, startPoint y: 404, endPoint x: 441, endPoint y: 192, distance: 220.2
click at [443, 196] on img at bounding box center [816, 103] width 1606 height 1606
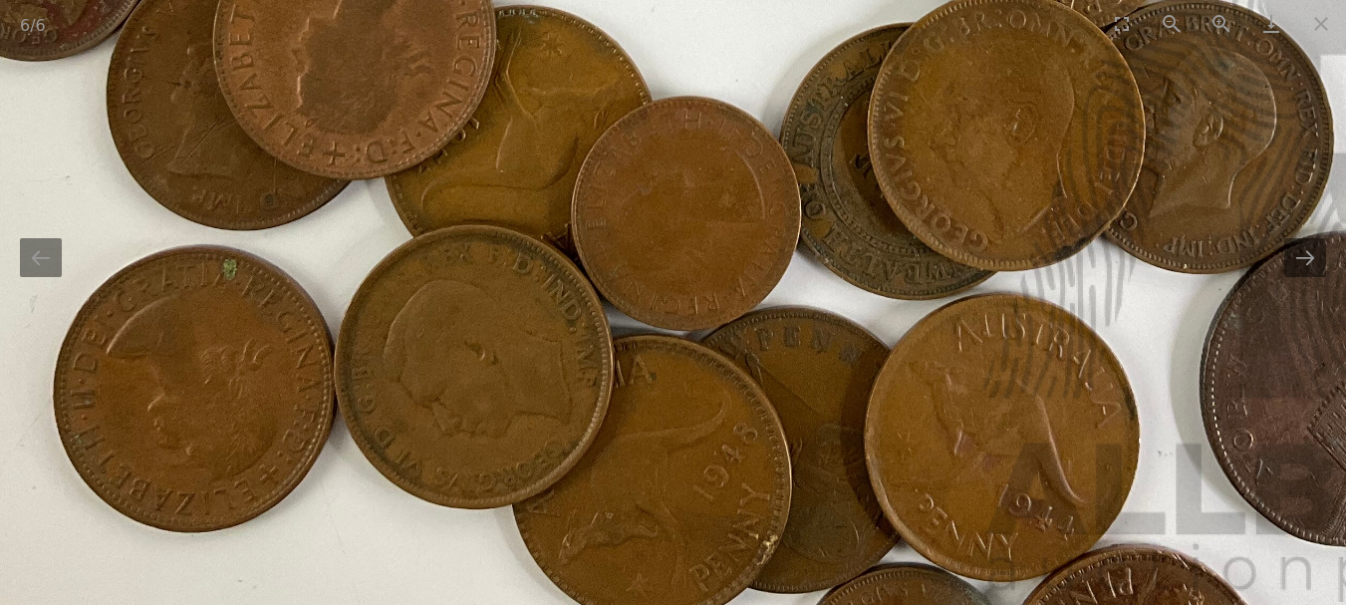
drag, startPoint x: 461, startPoint y: 373, endPoint x: 442, endPoint y: 200, distance: 173.4
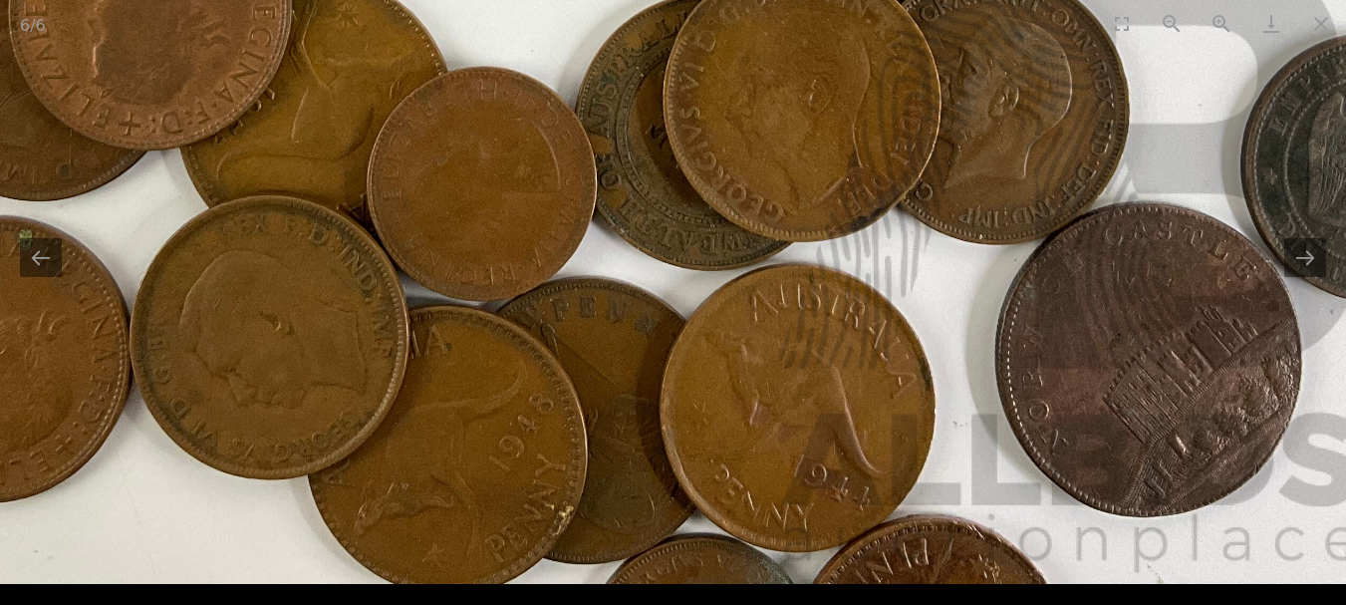
drag, startPoint x: 750, startPoint y: 396, endPoint x: 544, endPoint y: 263, distance: 245.1
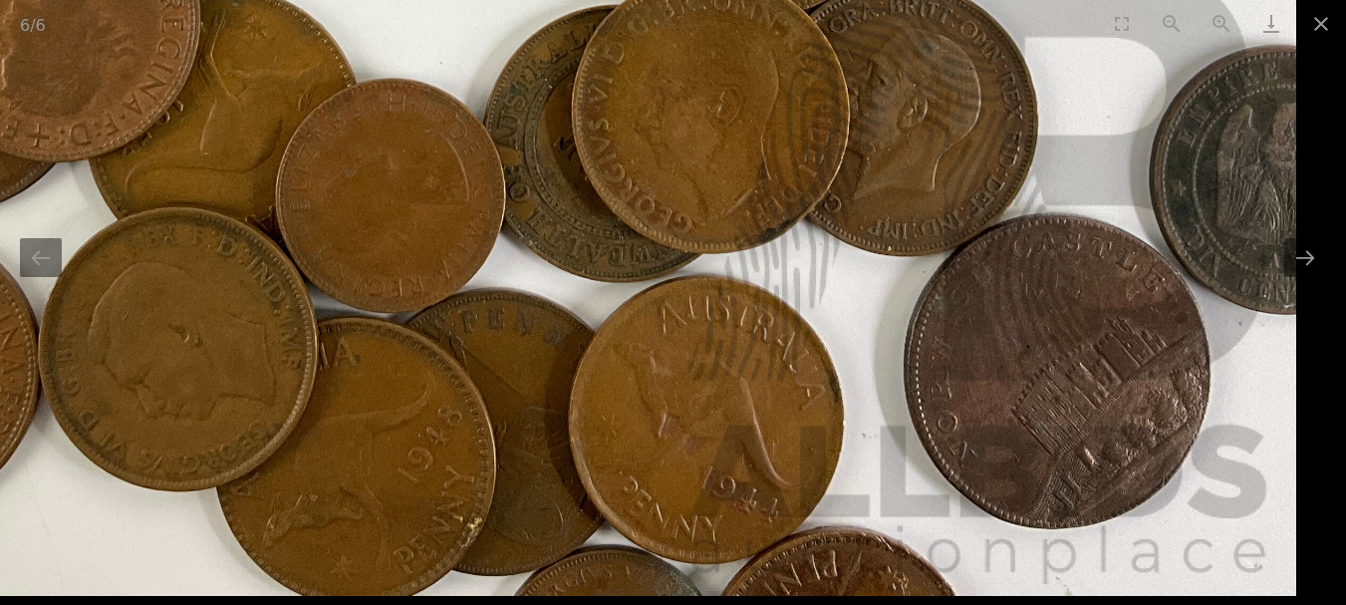
drag, startPoint x: 877, startPoint y: 362, endPoint x: 579, endPoint y: 305, distance: 303.2
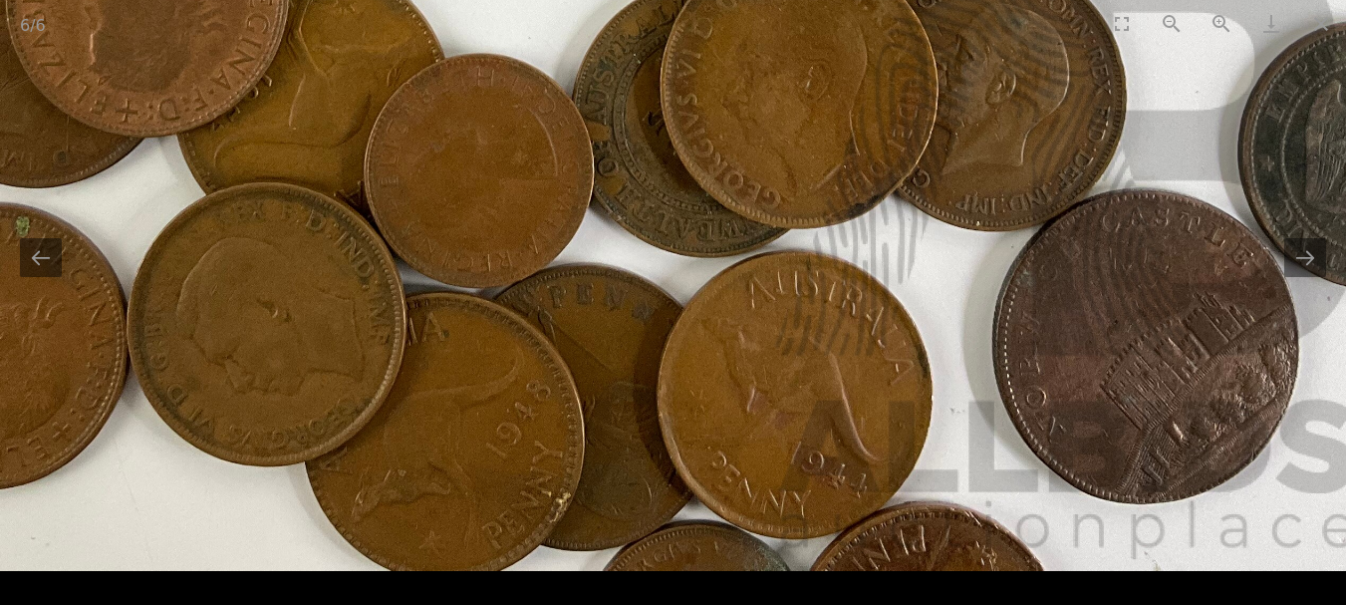
drag, startPoint x: 720, startPoint y: 401, endPoint x: 787, endPoint y: 97, distance: 312.1
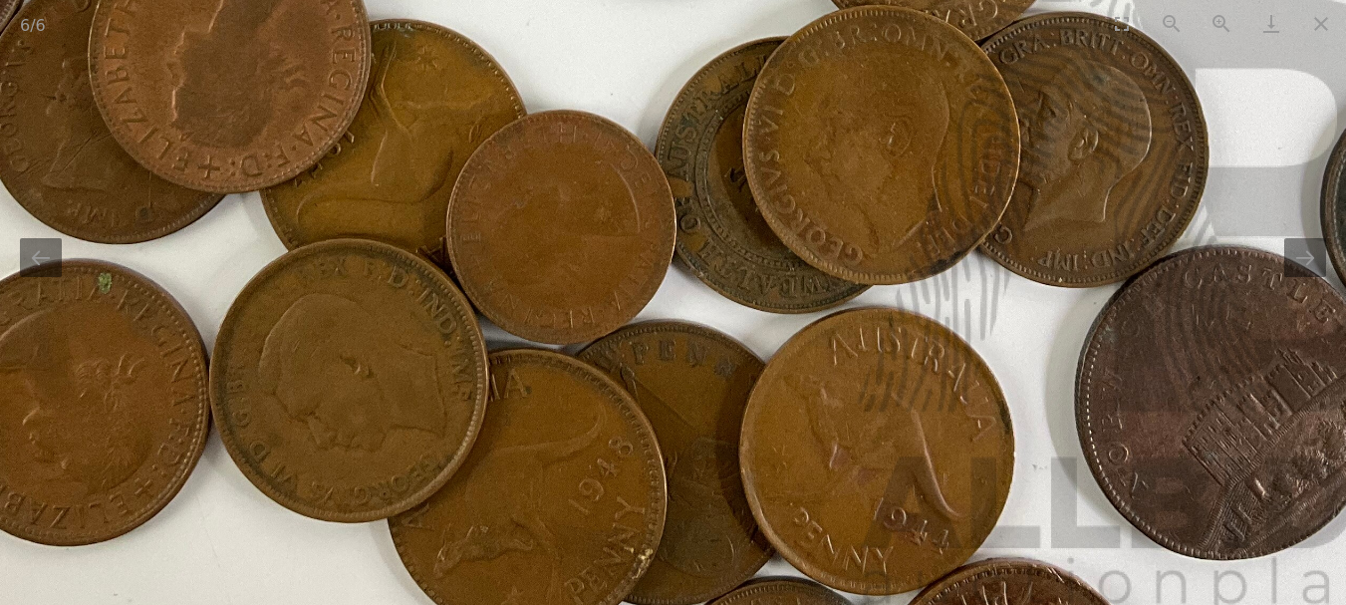
drag, startPoint x: 669, startPoint y: 268, endPoint x: 928, endPoint y: 342, distance: 268.4
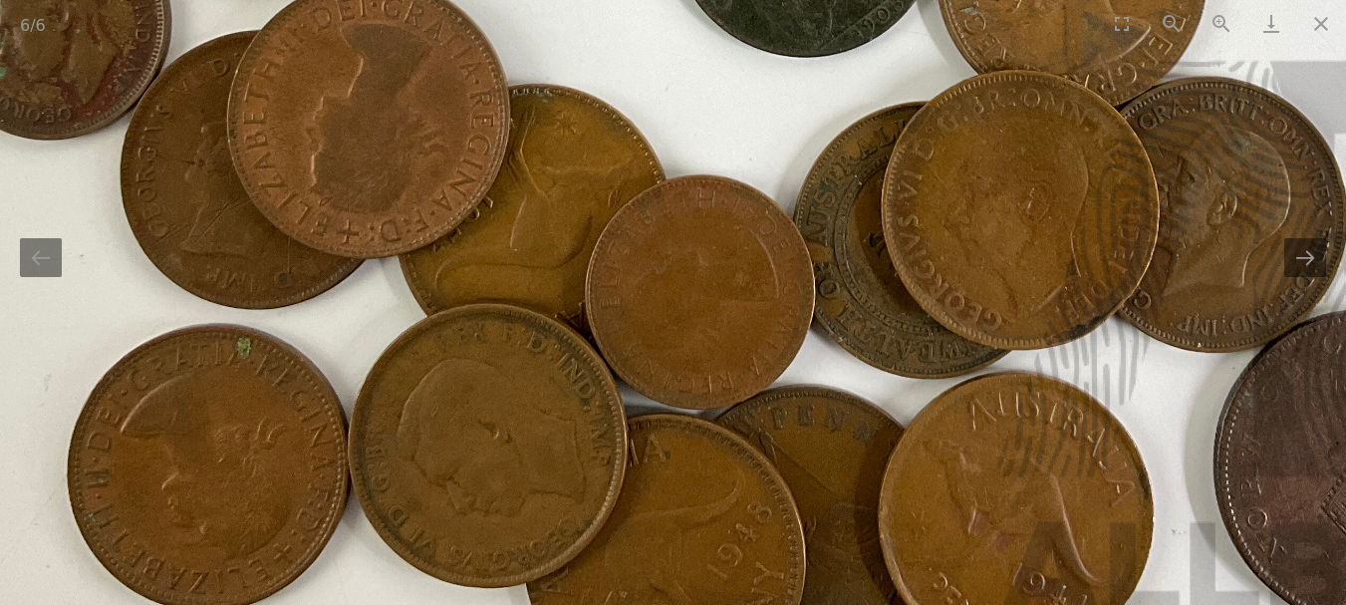
drag, startPoint x: 348, startPoint y: 162, endPoint x: 496, endPoint y: 308, distance: 207.8
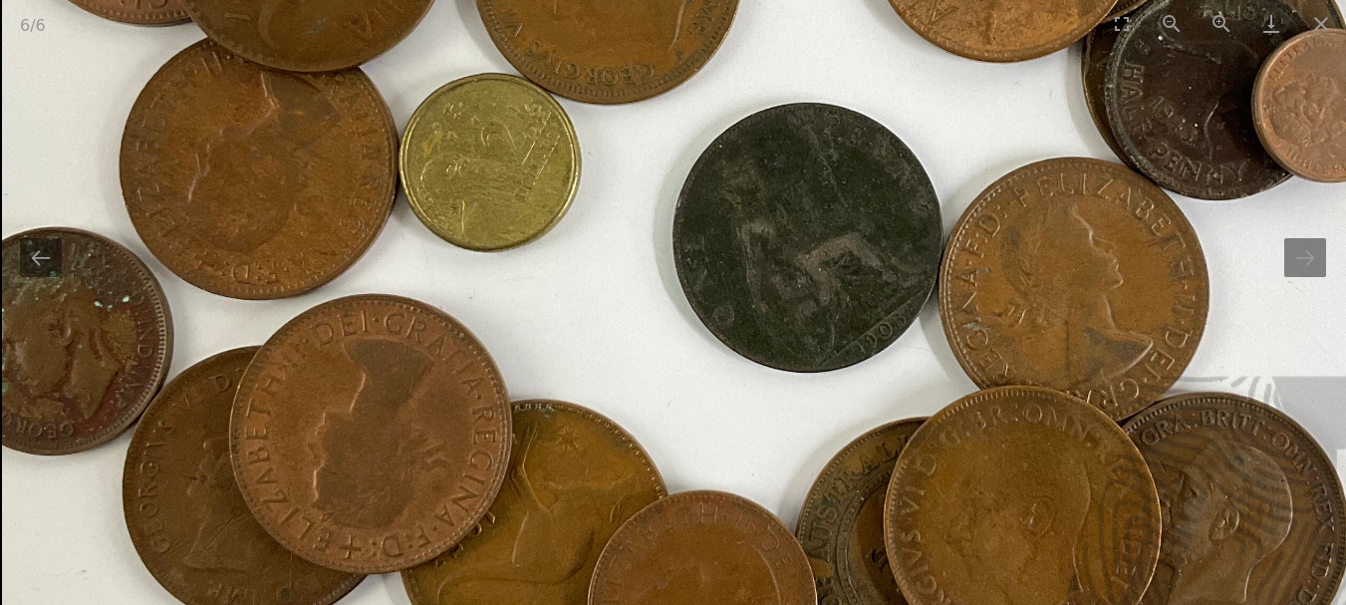
drag, startPoint x: 183, startPoint y: 204, endPoint x: 196, endPoint y: 273, distance: 70.0
click at [196, 273] on img at bounding box center [805, 204] width 1606 height 1606
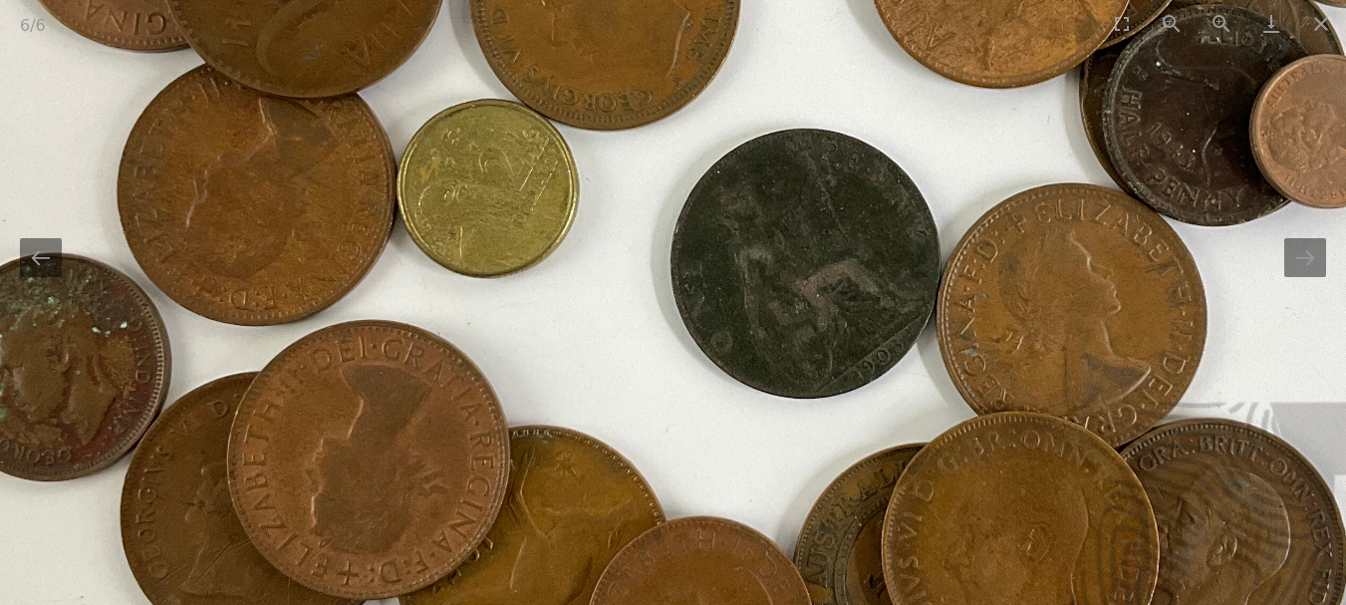
drag, startPoint x: 758, startPoint y: 168, endPoint x: 716, endPoint y: 346, distance: 182.2
click at [718, 343] on img at bounding box center [803, 230] width 1606 height 1606
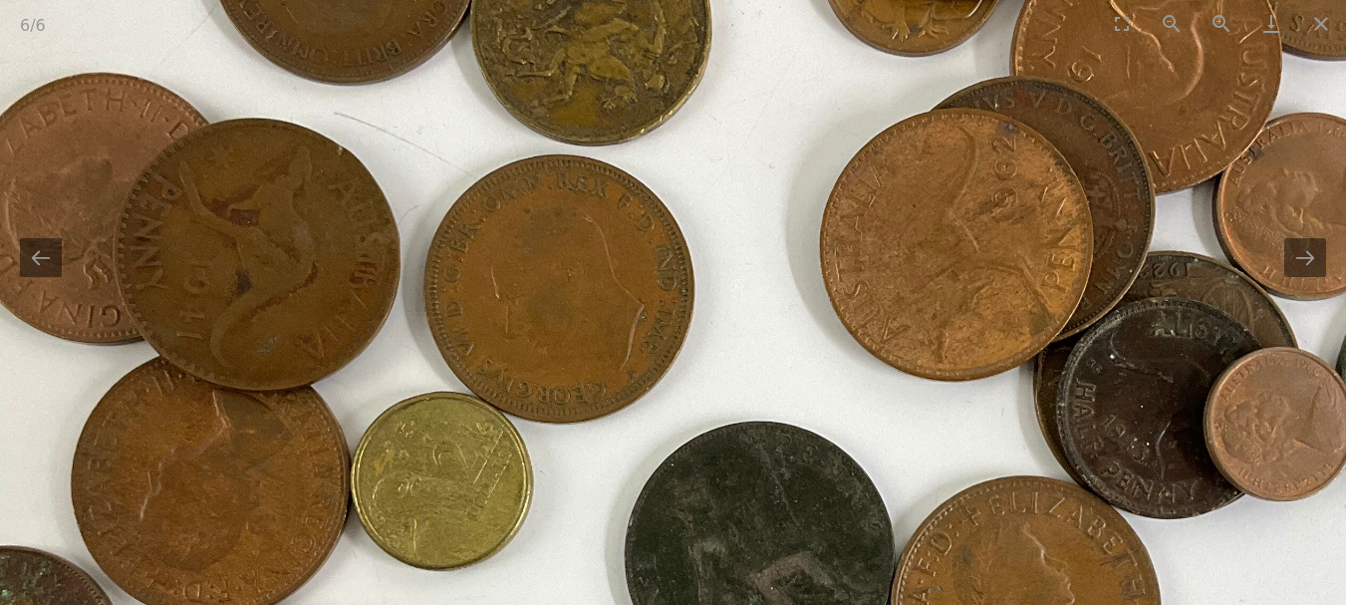
drag, startPoint x: 452, startPoint y: 220, endPoint x: 434, endPoint y: 312, distance: 93.4
click at [434, 311] on img at bounding box center [757, 522] width 1606 height 1606
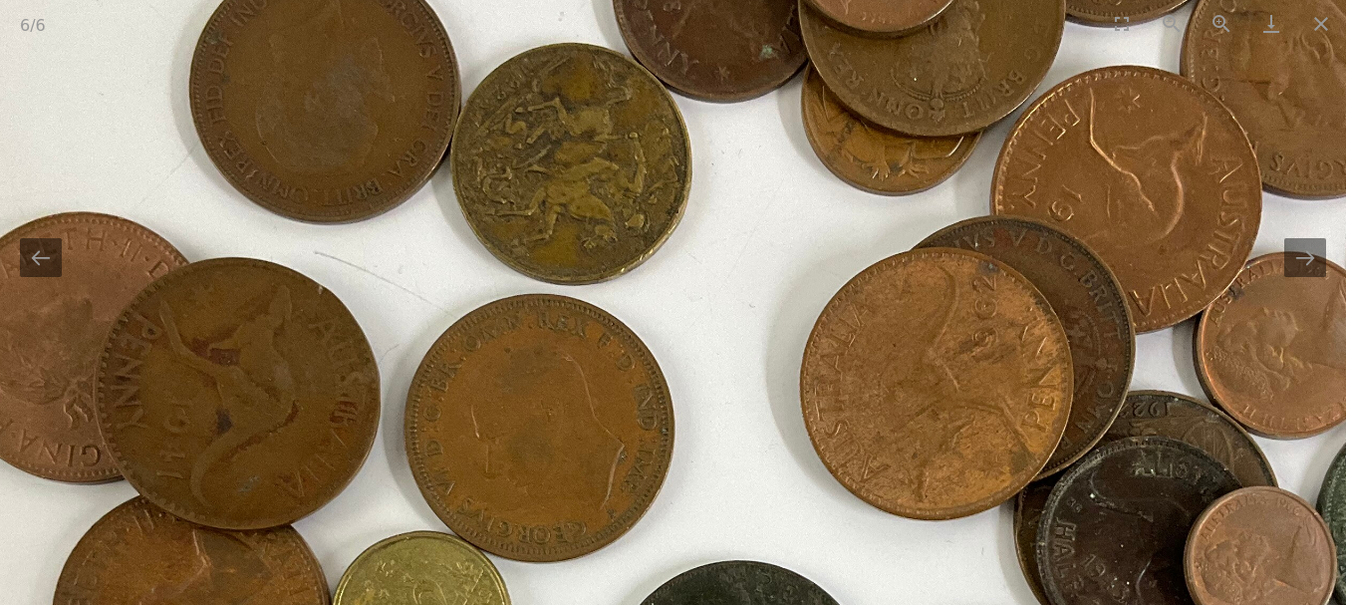
drag, startPoint x: 744, startPoint y: 240, endPoint x: 723, endPoint y: 346, distance: 107.7
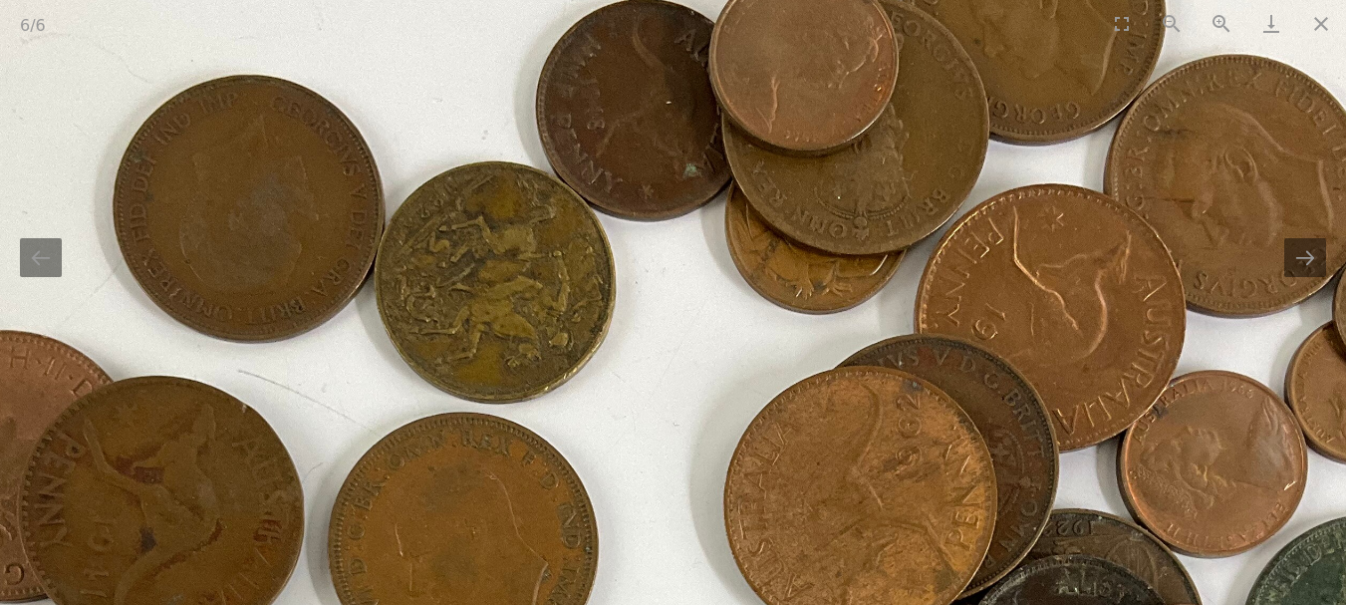
drag, startPoint x: 1048, startPoint y: 277, endPoint x: 731, endPoint y: 146, distance: 342.6
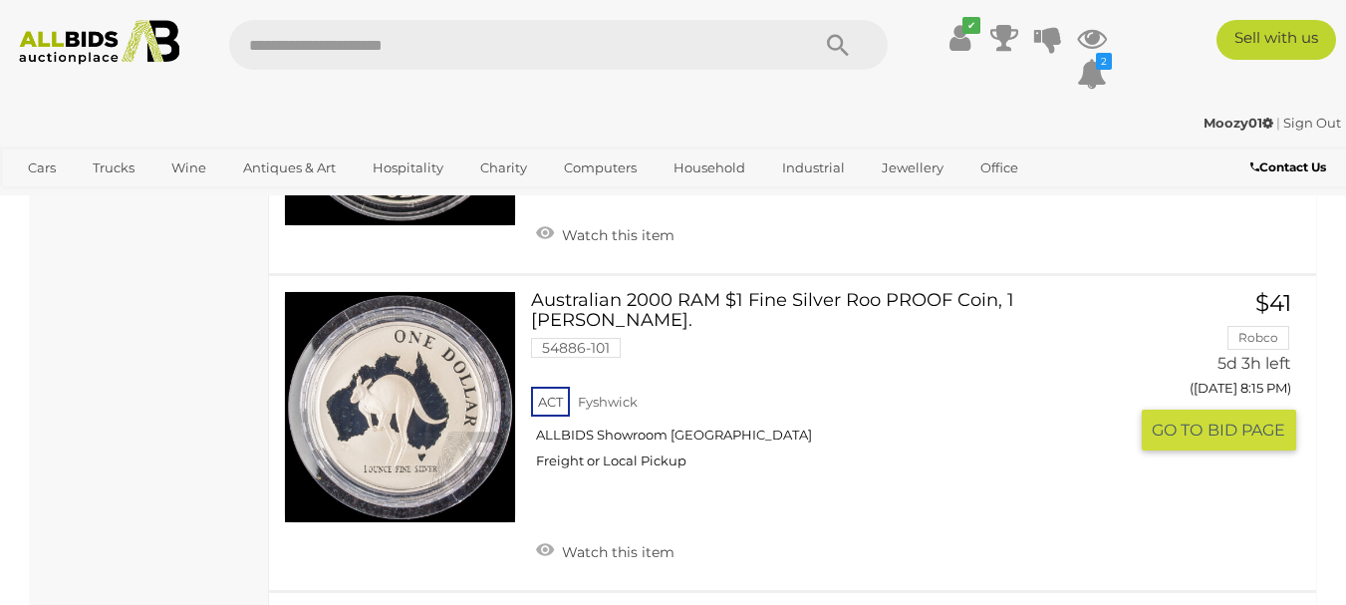
scroll to position [15243, 0]
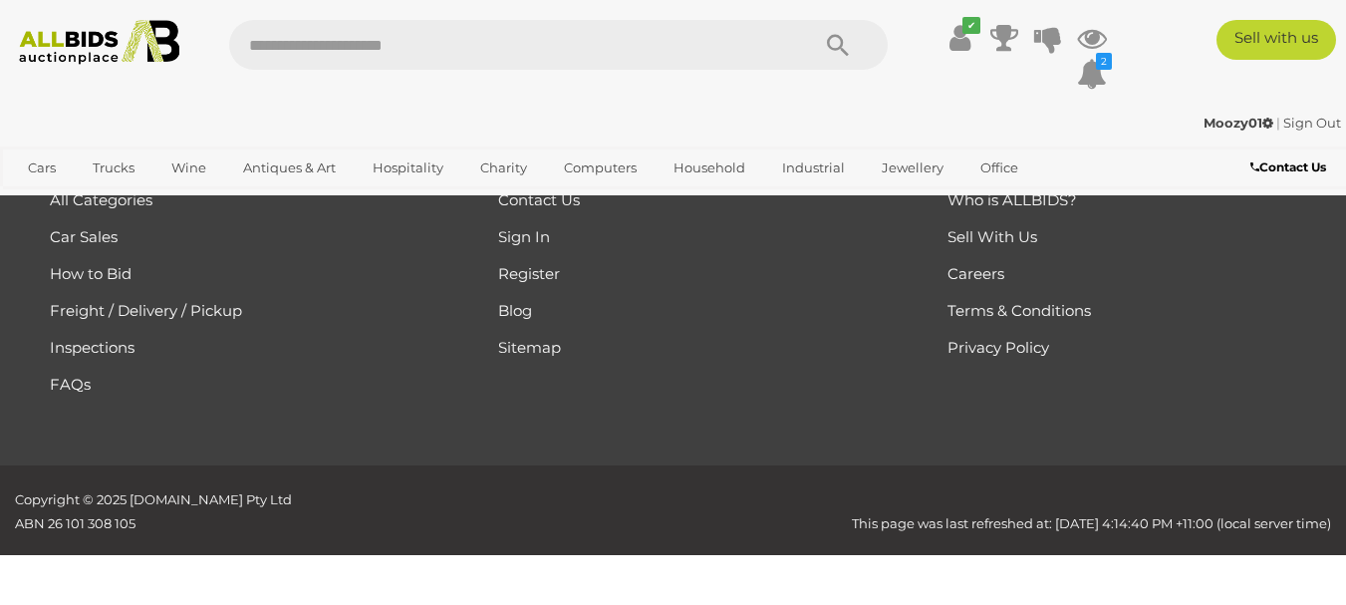
scroll to position [292, 0]
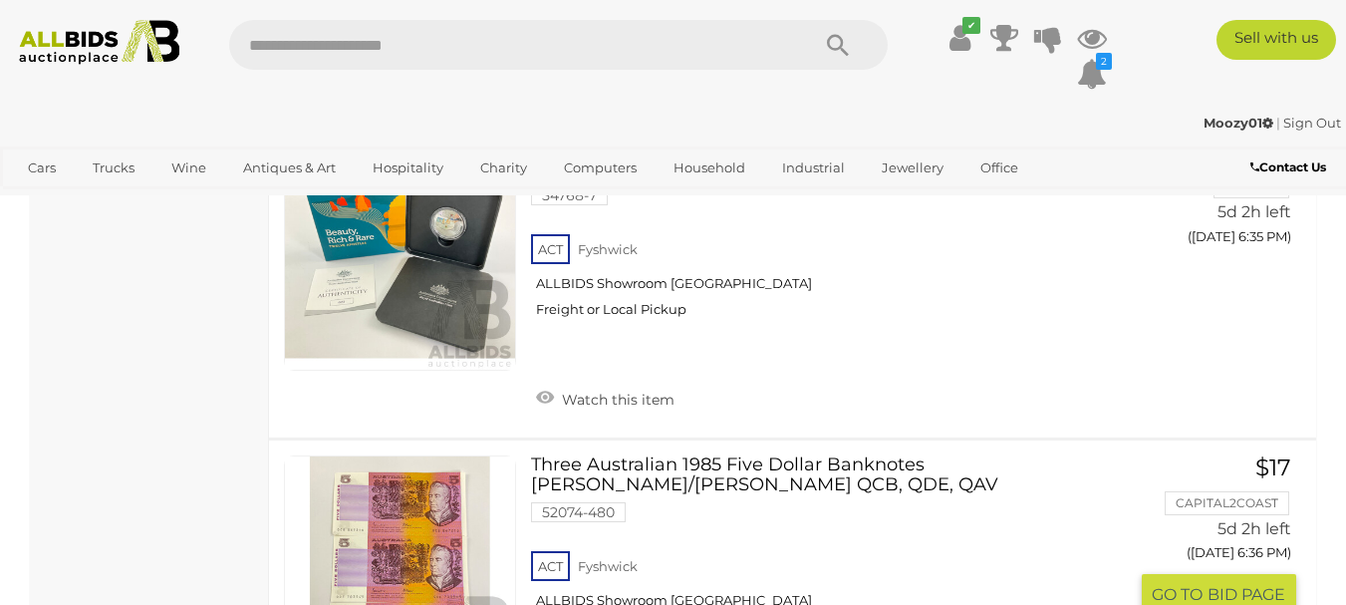
scroll to position [2429, 0]
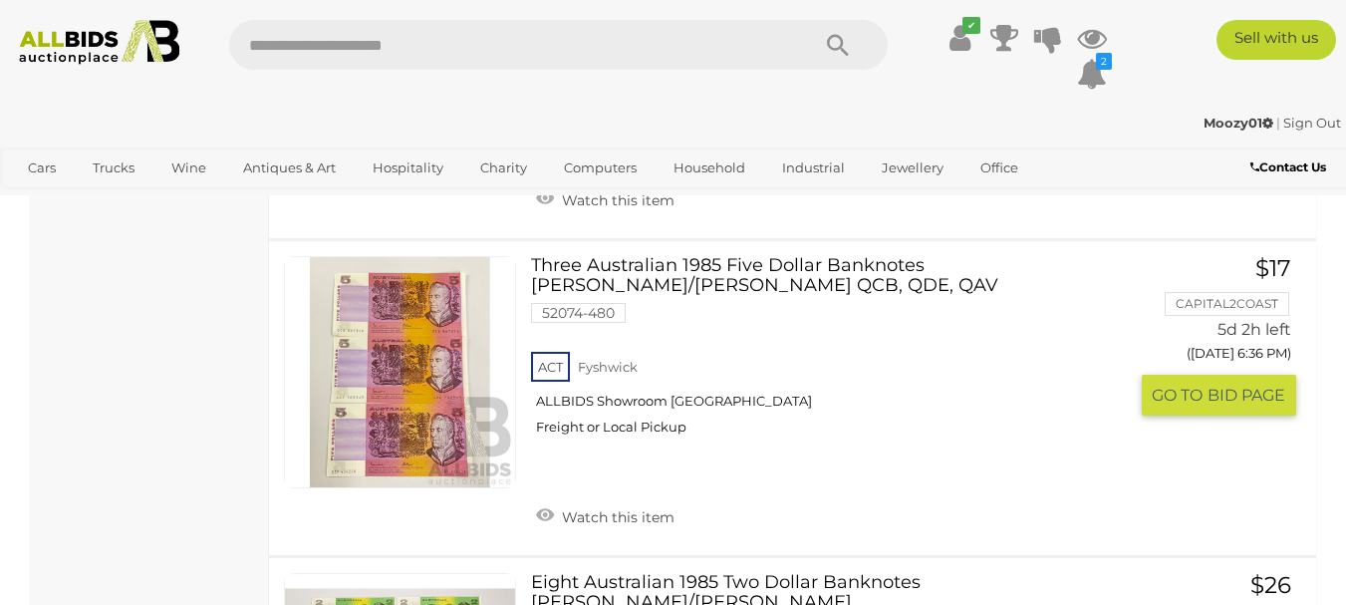
click at [663, 256] on link "Three Australian 1985 Five Dollar Banknotes [PERSON_NAME]/[PERSON_NAME] QCB, QD…" at bounding box center [836, 353] width 581 height 194
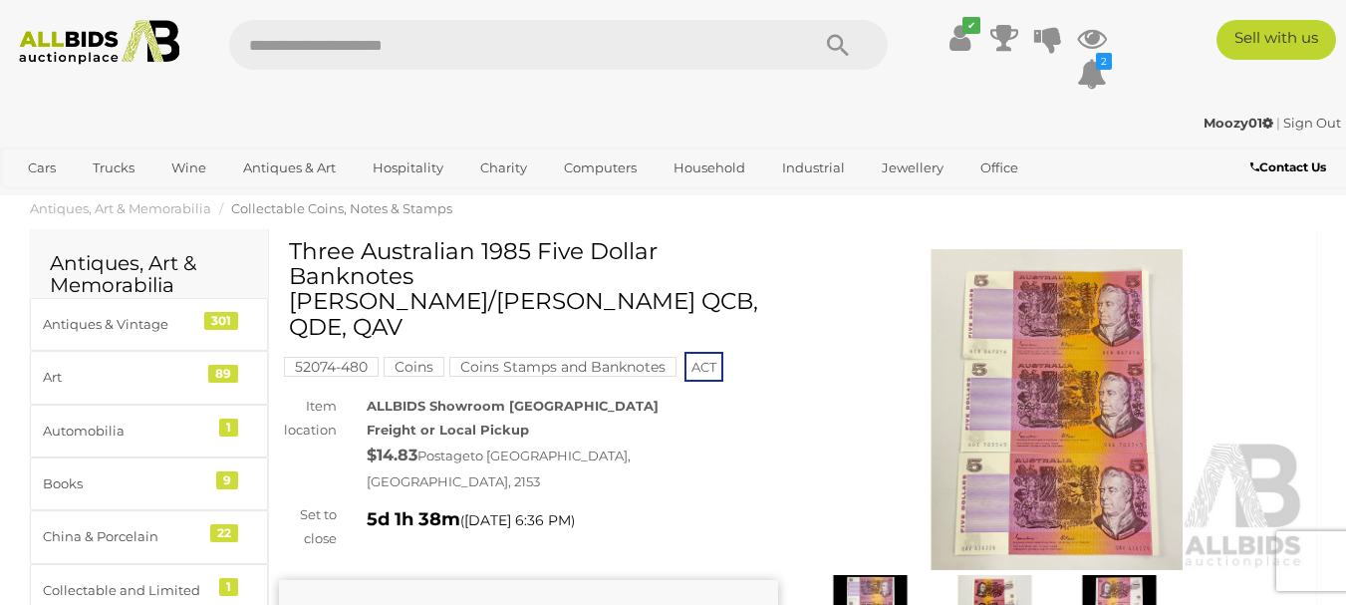
click at [1074, 431] on img at bounding box center [1057, 410] width 499 height 322
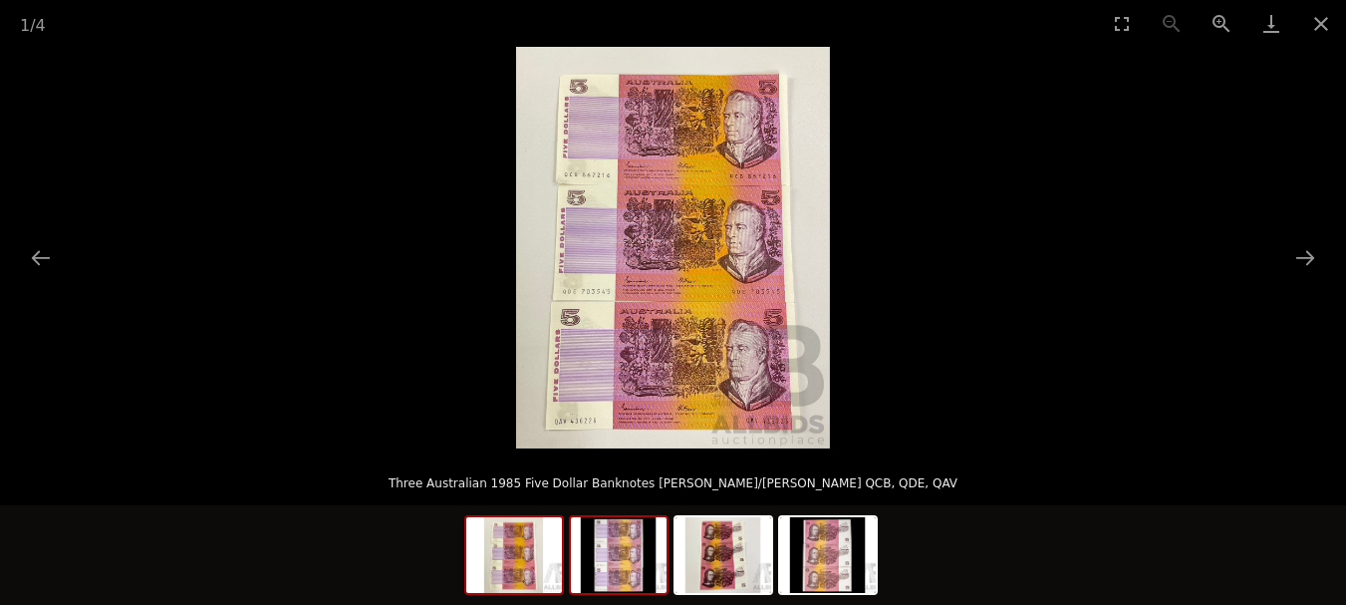
click at [619, 561] on img at bounding box center [619, 555] width 96 height 76
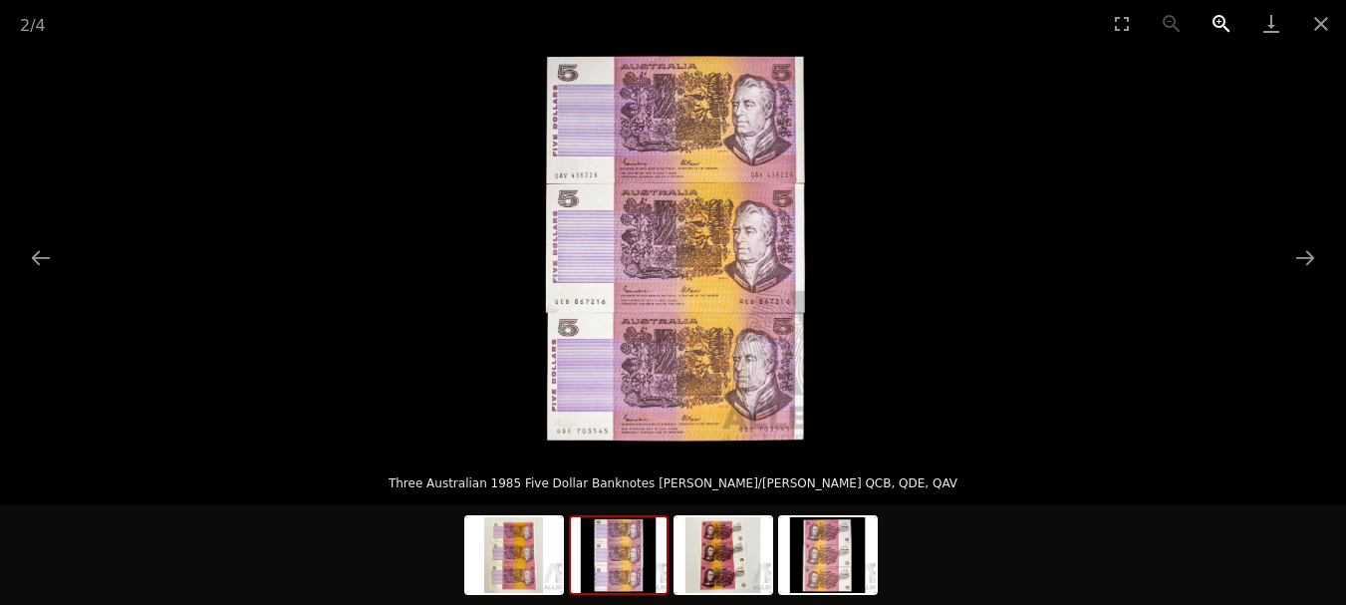
click at [1218, 20] on button "Zoom in" at bounding box center [1222, 23] width 50 height 47
